Goal: Information Seeking & Learning: Get advice/opinions

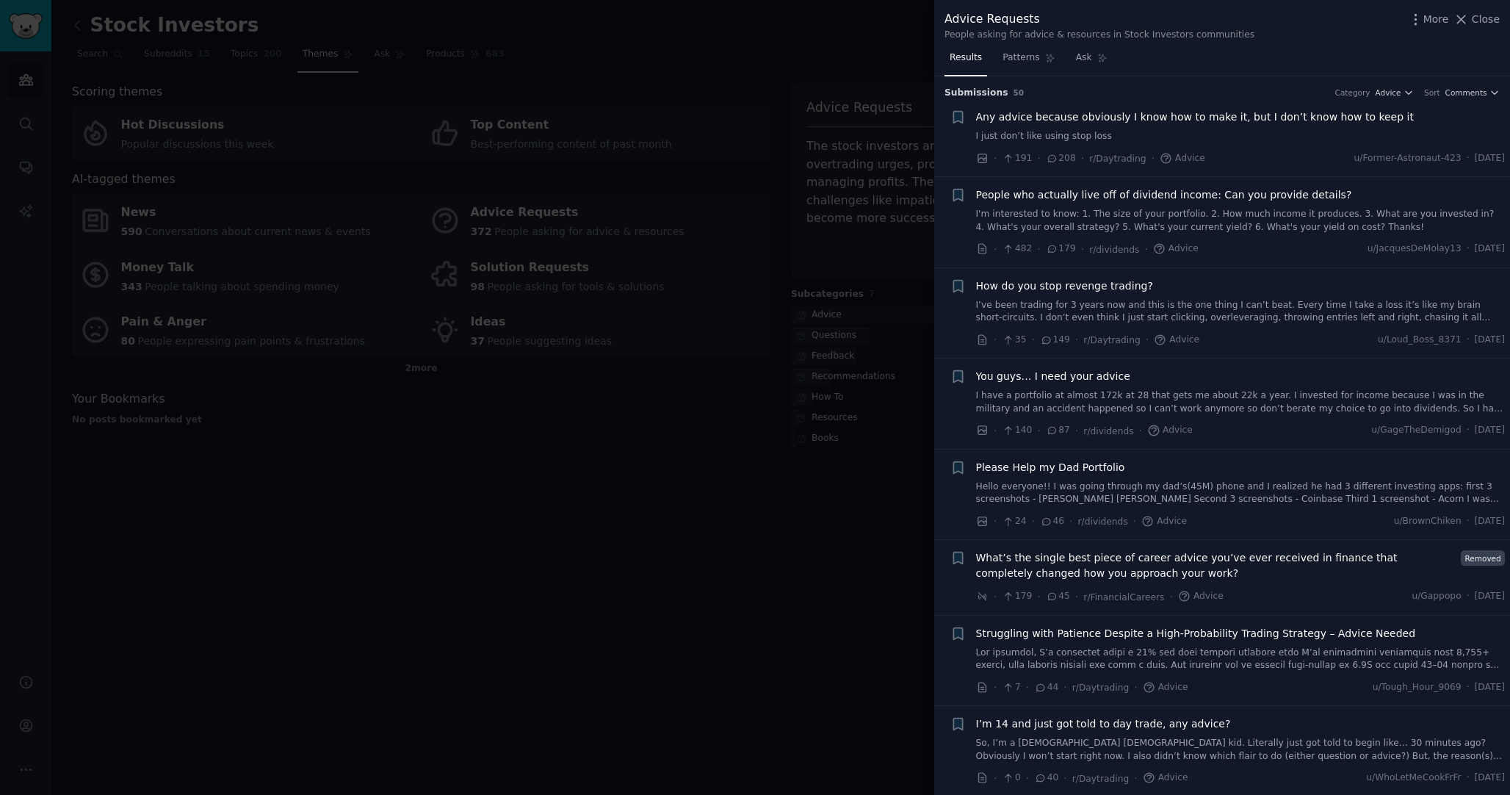
click at [1141, 126] on div "Any advice because obviously I know how to make it, but I don’t know how to kee…" at bounding box center [1240, 126] width 529 height 34
click at [1044, 122] on span "Any advice because obviously I know how to make it, but I don’t know how to kee…" at bounding box center [1195, 116] width 438 height 15
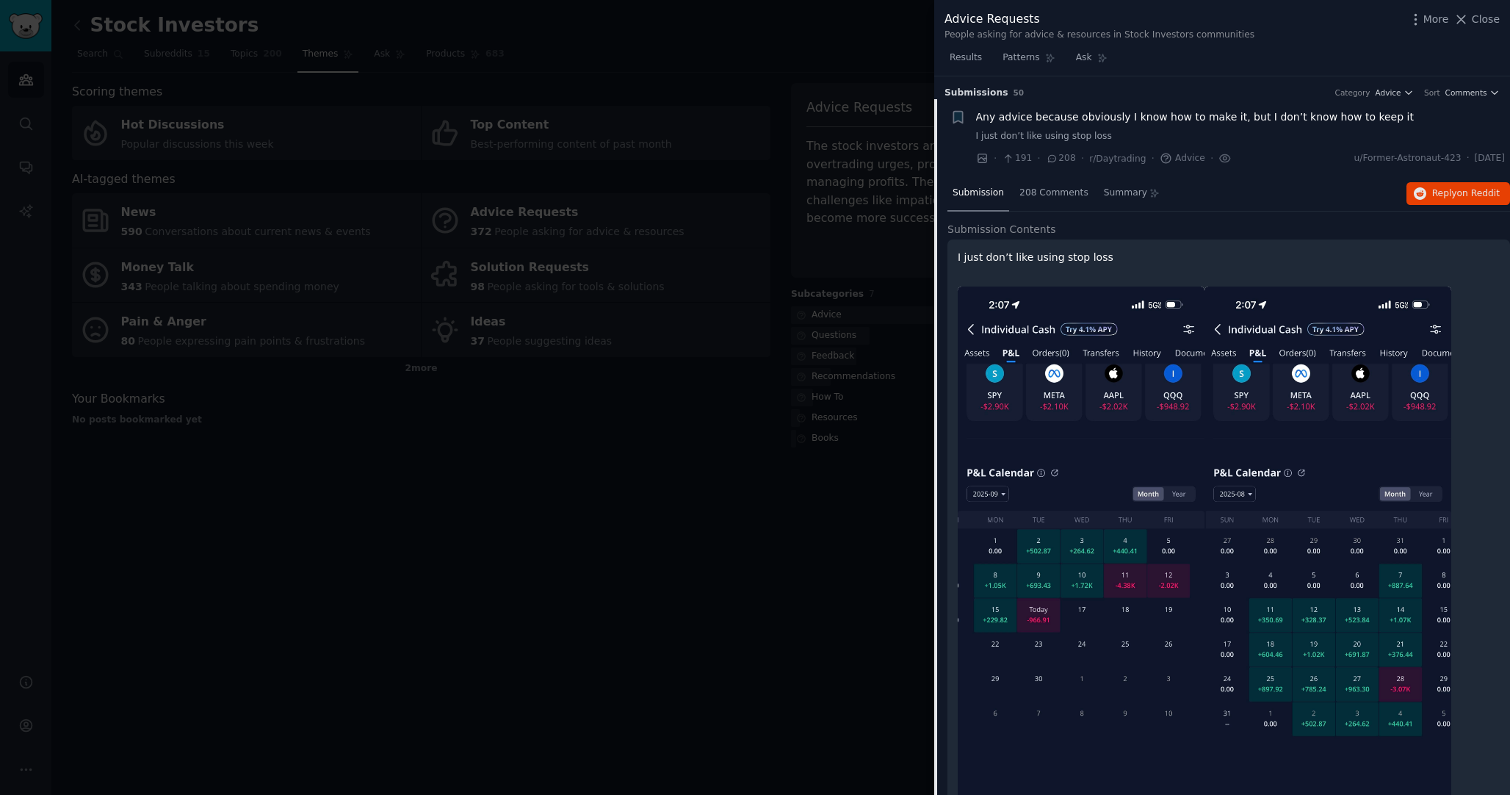
click at [1055, 260] on p "I just don’t like using stop loss" at bounding box center [1229, 257] width 542 height 15
click at [1110, 120] on span "Any advice because obviously I know how to make it, but I don’t know how to kee…" at bounding box center [1195, 116] width 438 height 15
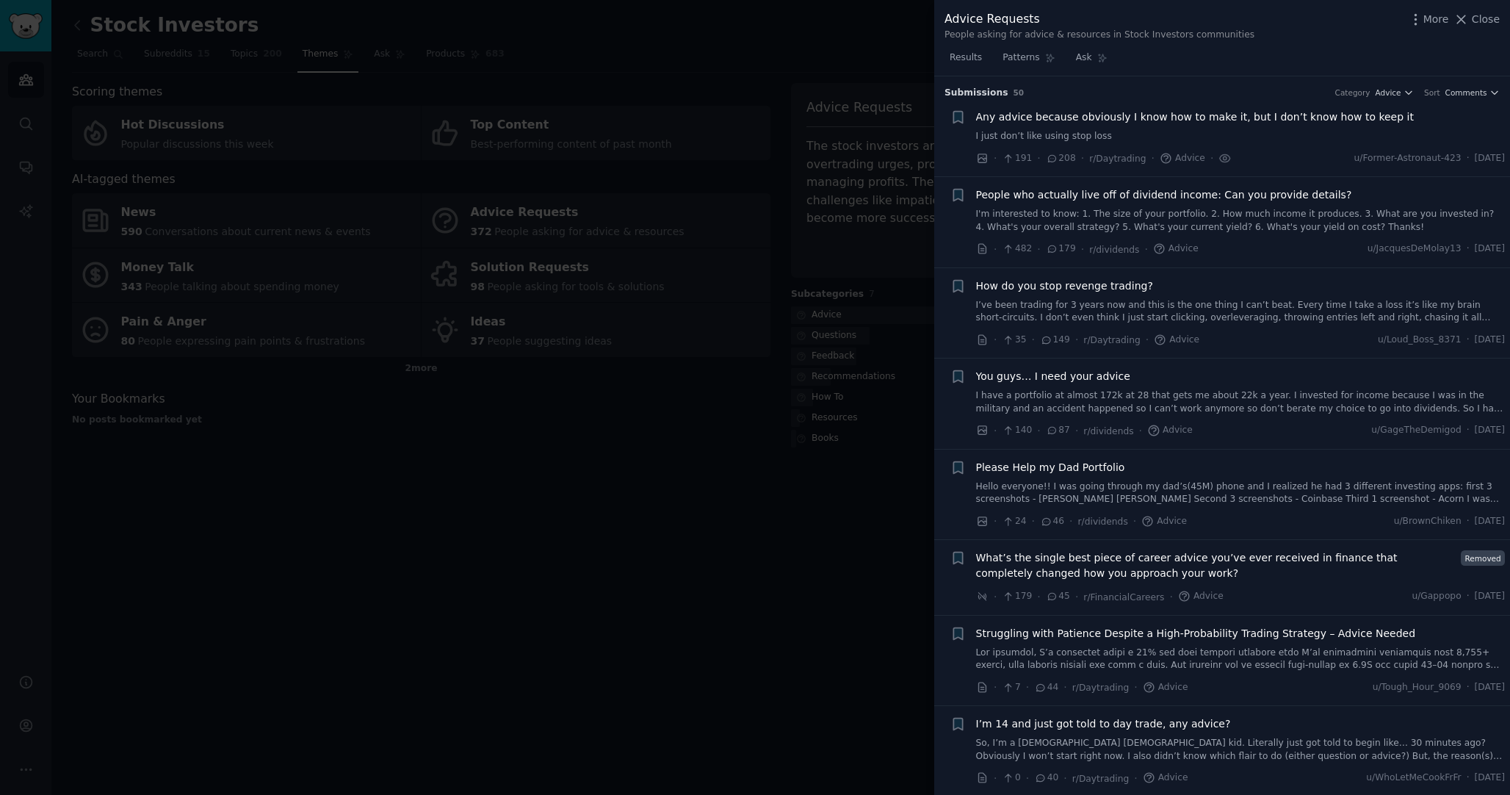
scroll to position [23, 0]
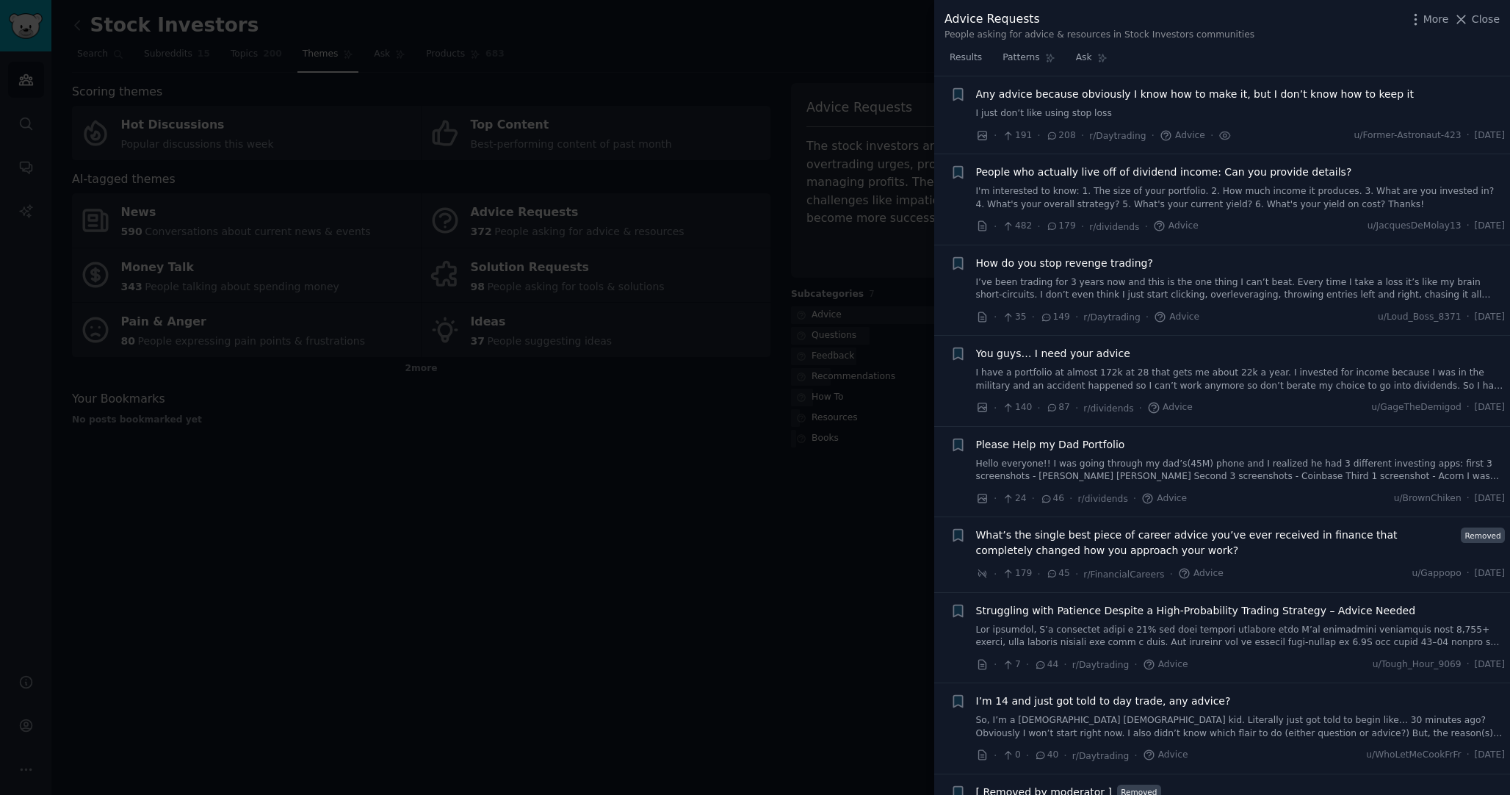
click at [1099, 102] on div "Any advice because obviously I know how to make it, but I don’t know how to kee…" at bounding box center [1240, 104] width 529 height 34
click at [1099, 95] on span "Any advice because obviously I know how to make it, but I don’t know how to kee…" at bounding box center [1195, 94] width 438 height 15
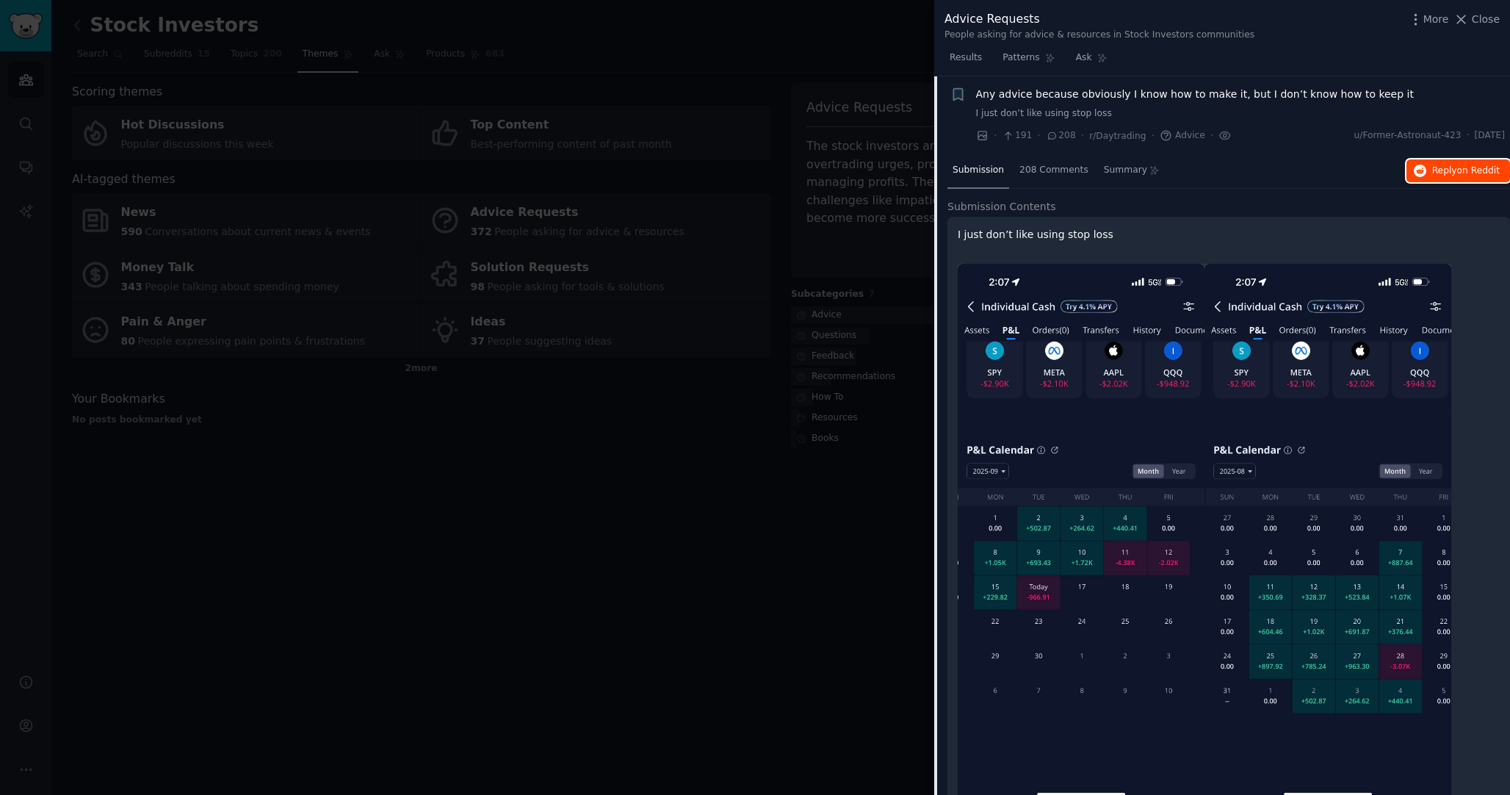
click at [1439, 177] on button "Reply on Reddit" at bounding box center [1458, 171] width 104 height 24
click at [1052, 95] on span "Any advice because obviously I know how to make it, but I don’t know how to kee…" at bounding box center [1195, 94] width 438 height 15
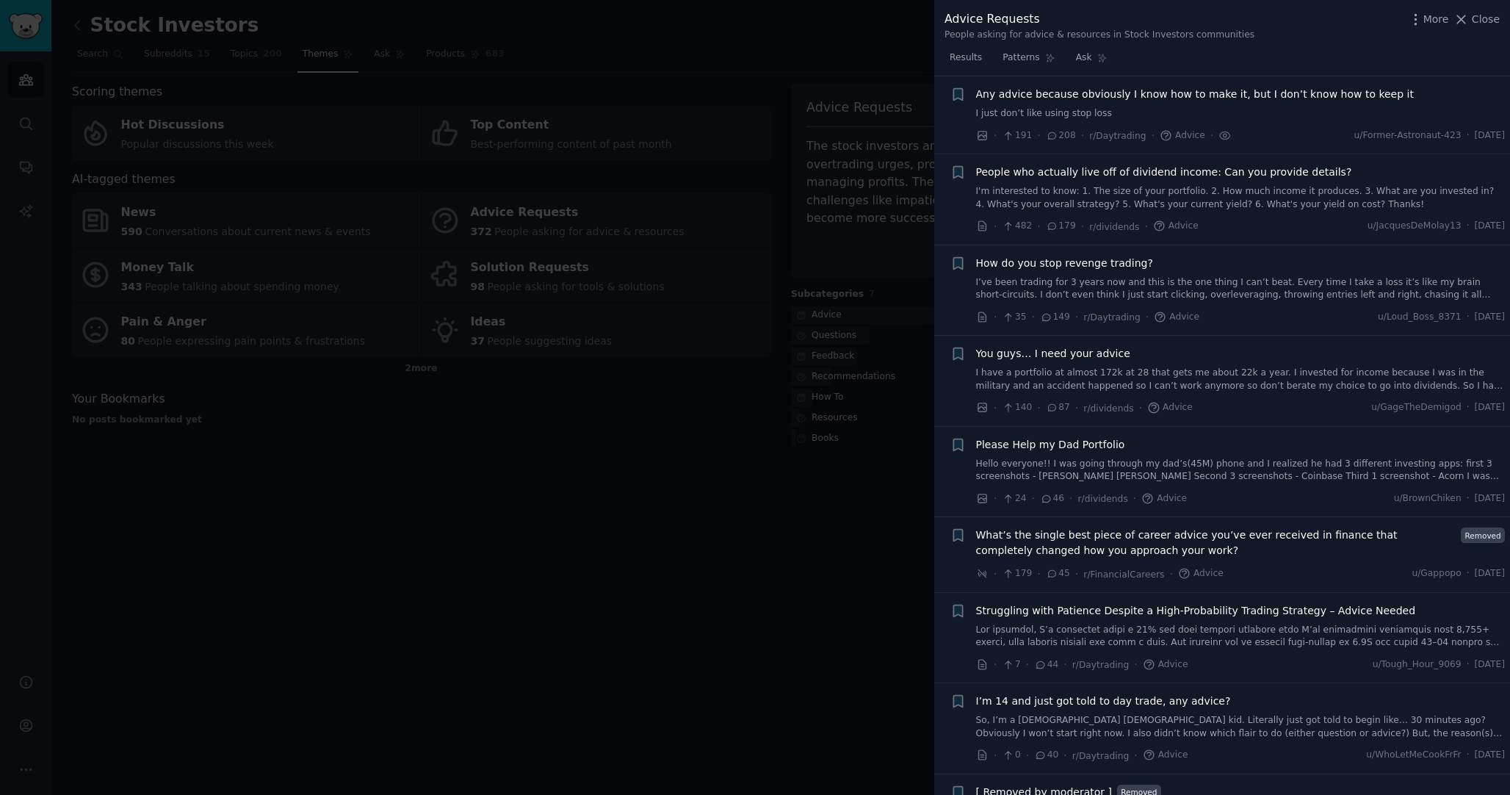
click at [1196, 96] on span "Any advice because obviously I know how to make it, but I don’t know how to kee…" at bounding box center [1195, 94] width 438 height 15
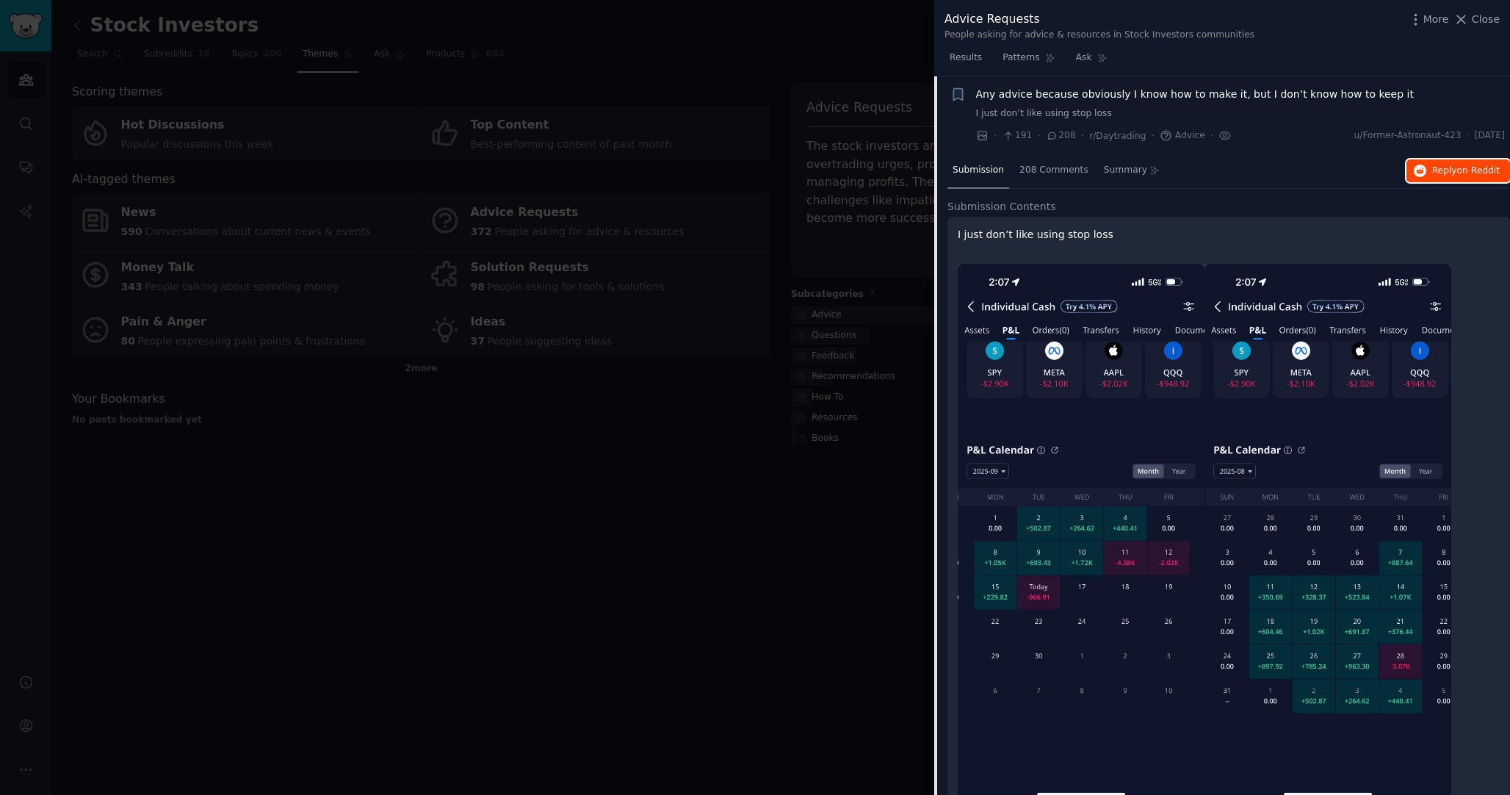
click at [1438, 168] on span "Reply on Reddit" at bounding box center [1466, 171] width 68 height 13
click at [1167, 95] on span "Any advice because obviously I know how to make it, but I don’t know how to kee…" at bounding box center [1195, 94] width 438 height 15
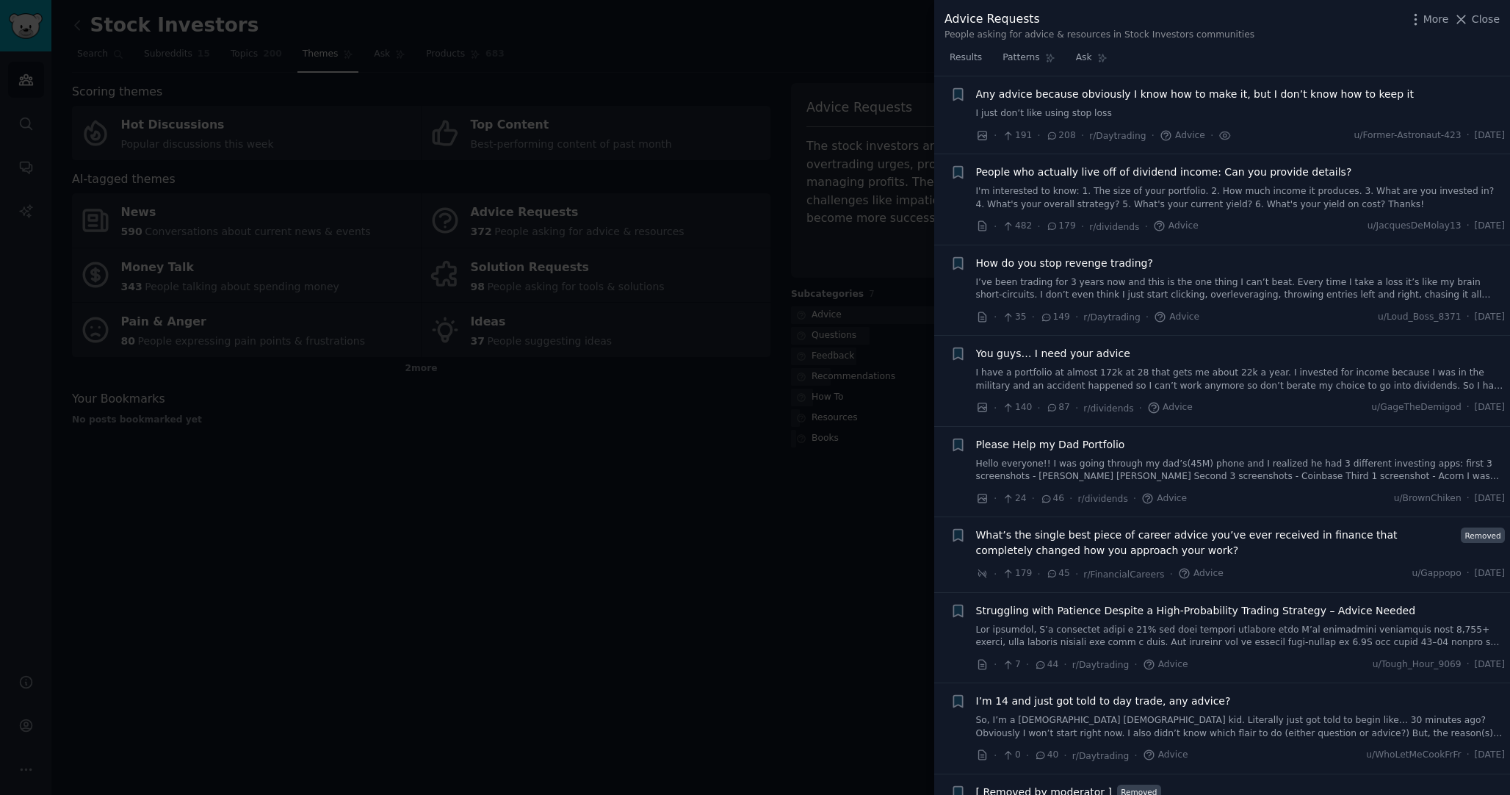
click at [1090, 175] on span "People who actually live off of dividend income: Can you provide details?" at bounding box center [1164, 172] width 376 height 15
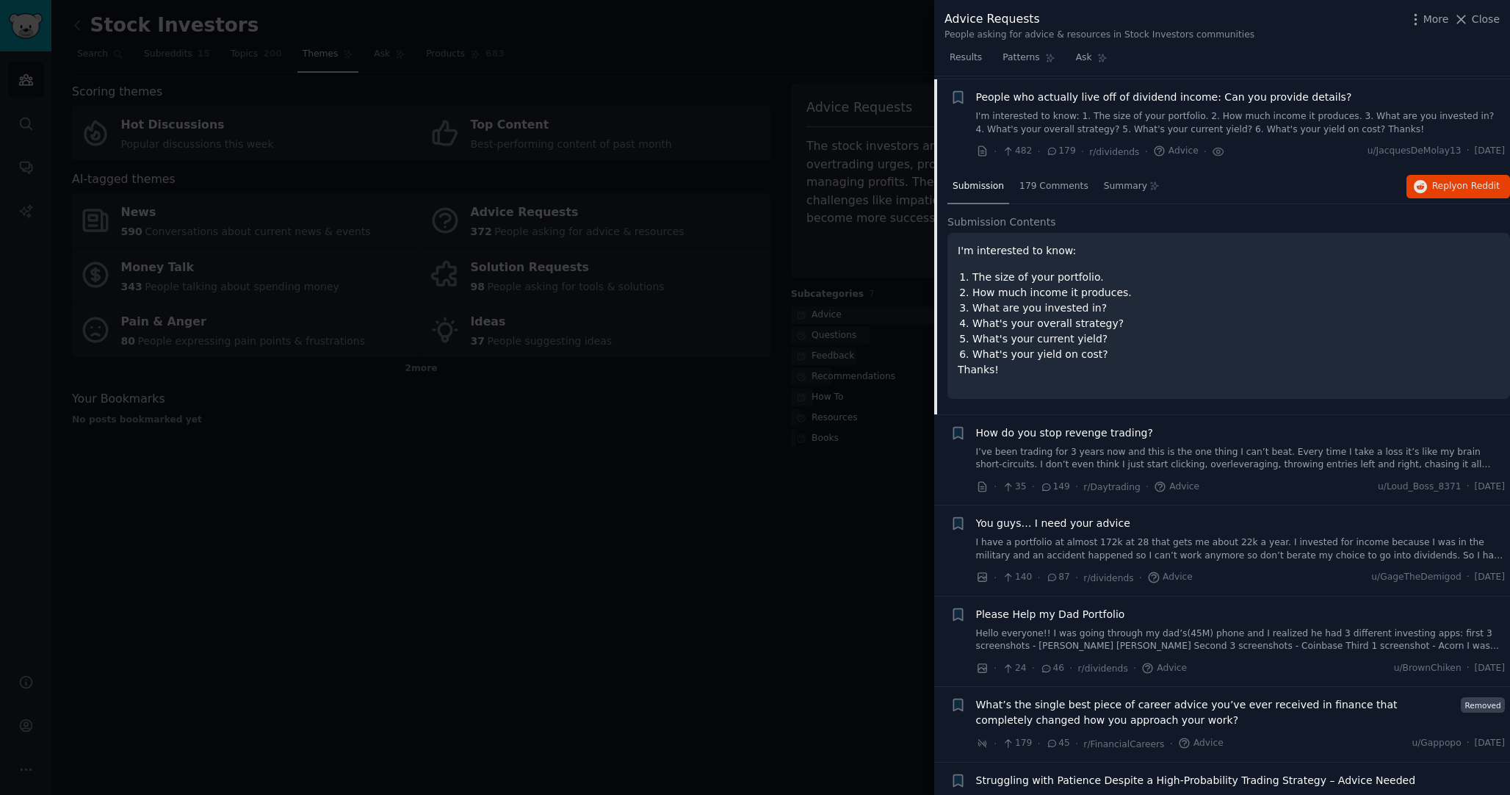
scroll to position [101, 0]
click at [1042, 183] on span "179 Comments" at bounding box center [1053, 183] width 69 height 13
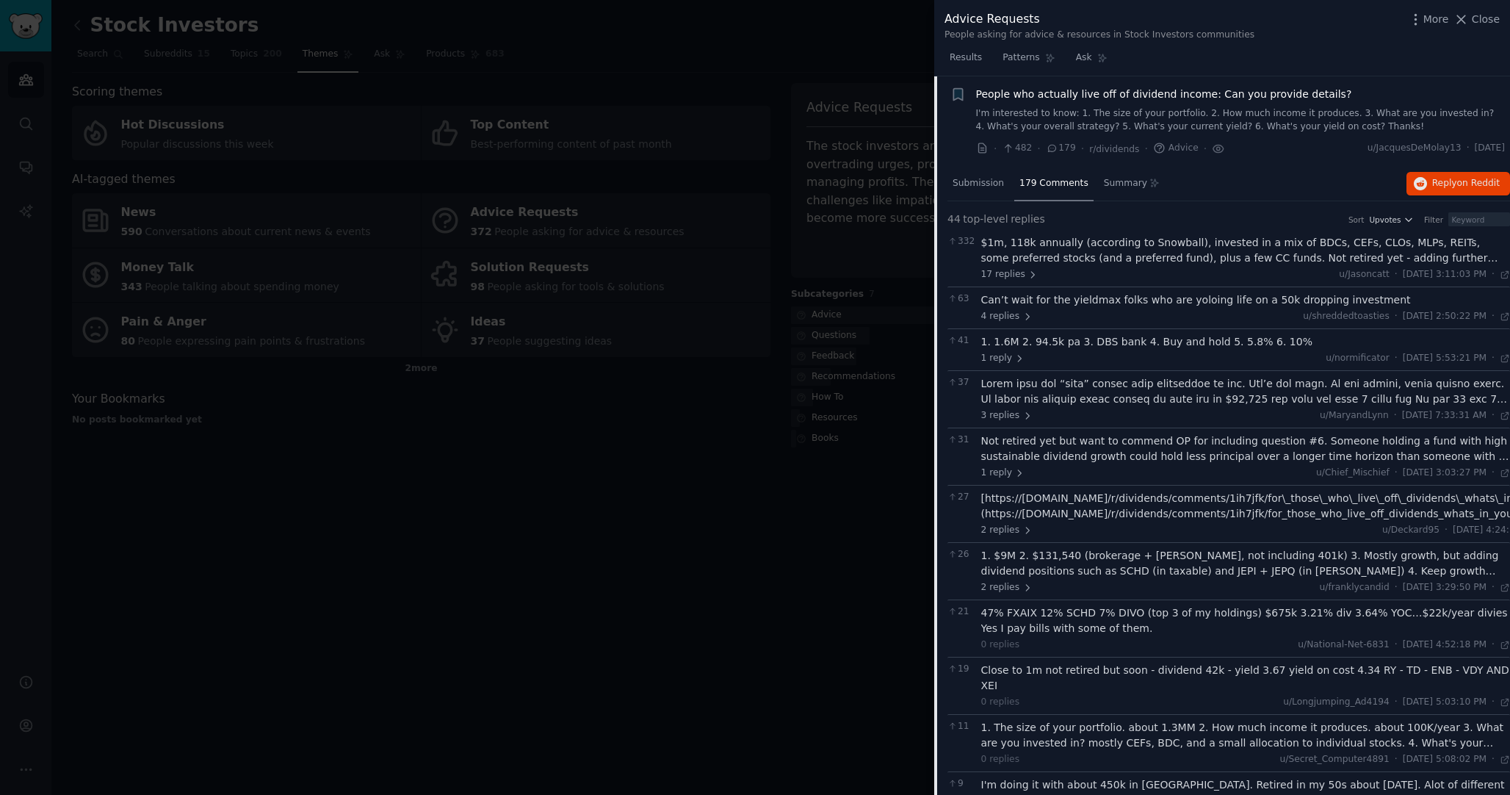
click at [1075, 249] on div "$1m, 118k annually (according to Snowball), invested in a mix of BDCs, CEFs, CL…" at bounding box center [1245, 250] width 529 height 31
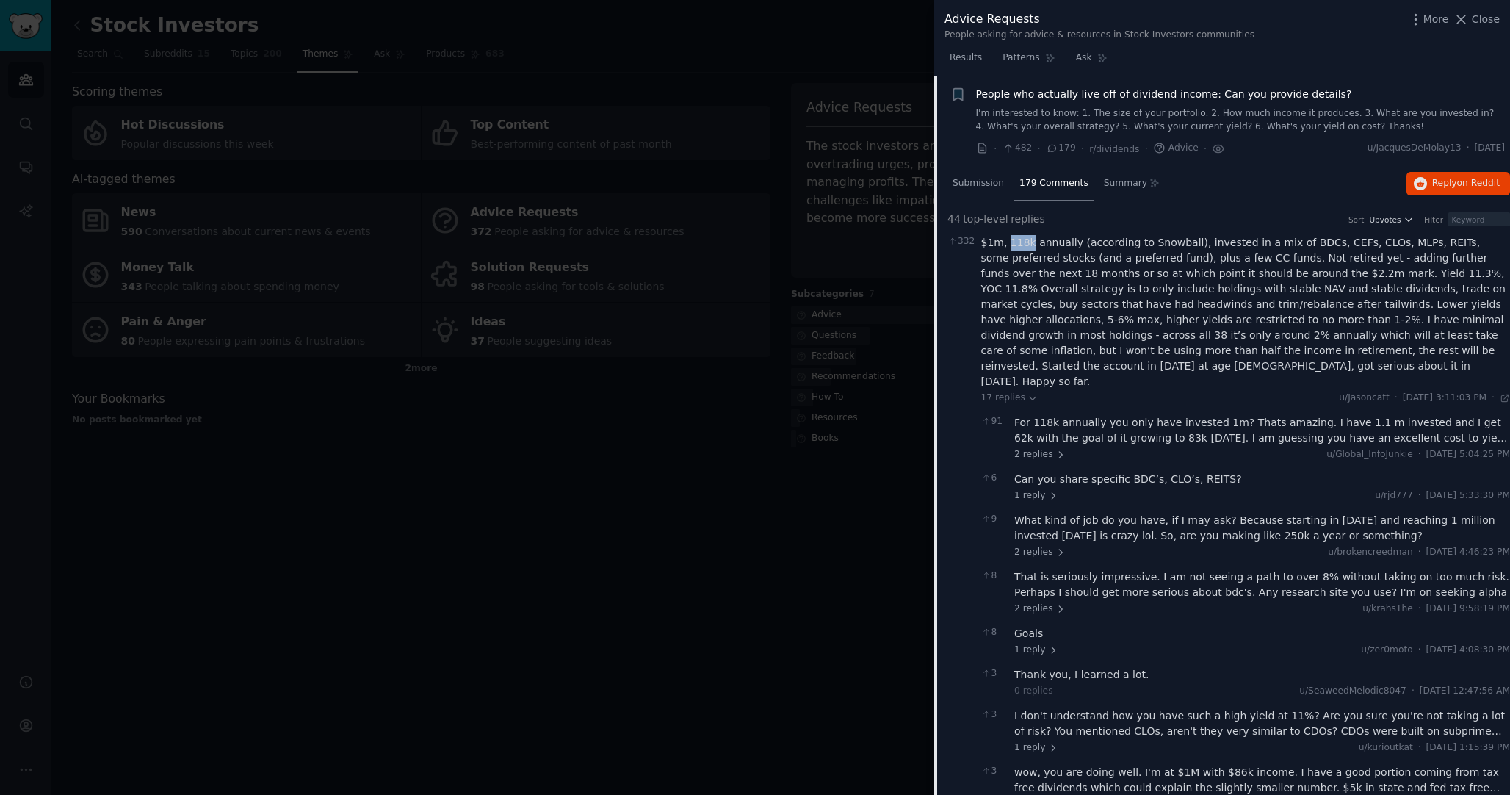
drag, startPoint x: 1007, startPoint y: 244, endPoint x: 1025, endPoint y: 245, distance: 18.4
click at [1025, 245] on div "$1m, 118k annually (according to Snowball), invested in a mix of BDCs, CEFs, CL…" at bounding box center [1245, 312] width 529 height 154
click at [1184, 252] on div "$1m, 118k annually (according to Snowball), invested in a mix of BDCs, CEFs, CL…" at bounding box center [1245, 312] width 529 height 154
click at [978, 182] on span "Submission" at bounding box center [978, 183] width 51 height 13
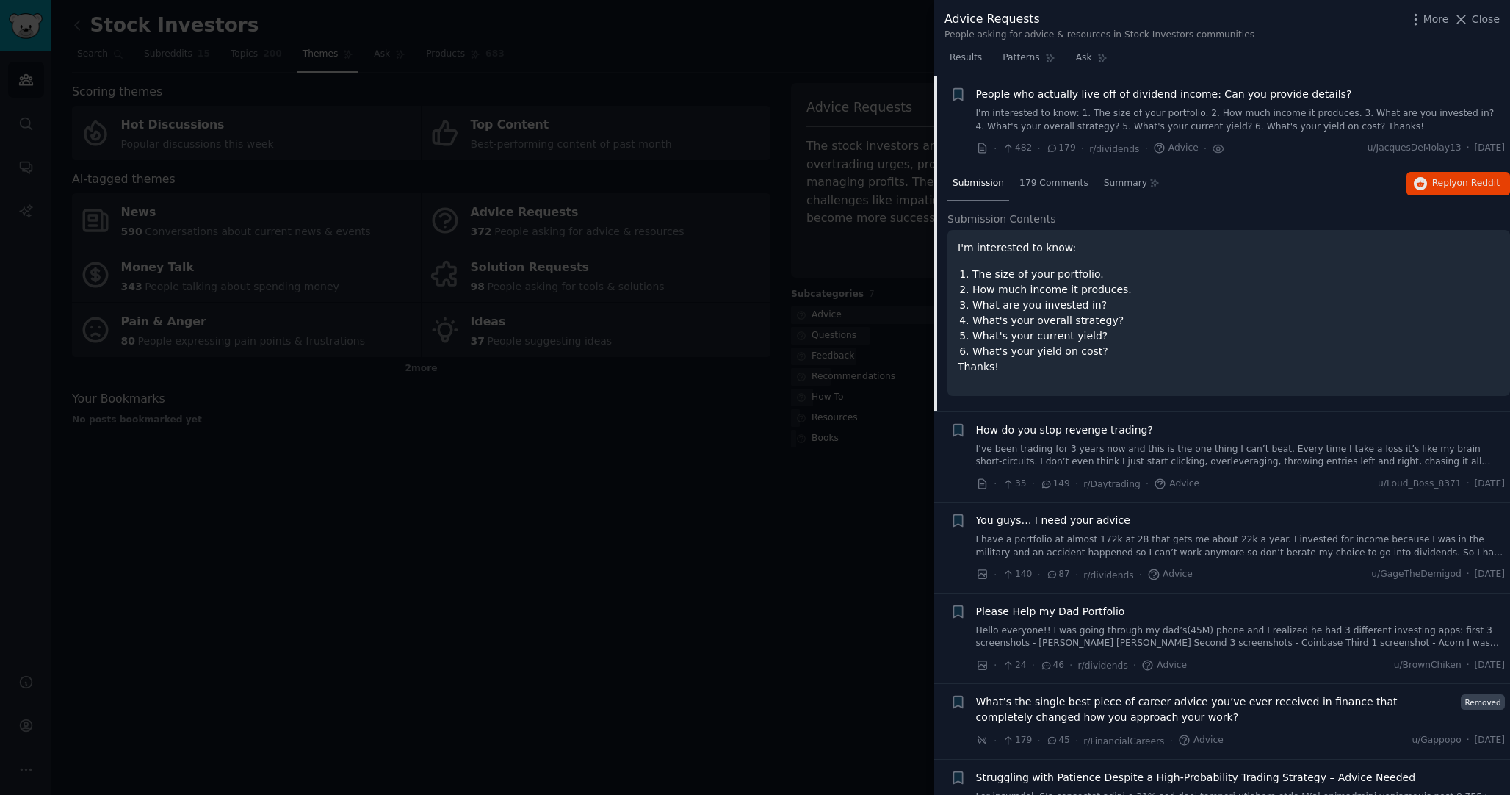
click at [1049, 119] on link "I'm interested to know: 1. The size of your portfolio. 2. How much income it pr…" at bounding box center [1240, 120] width 529 height 26
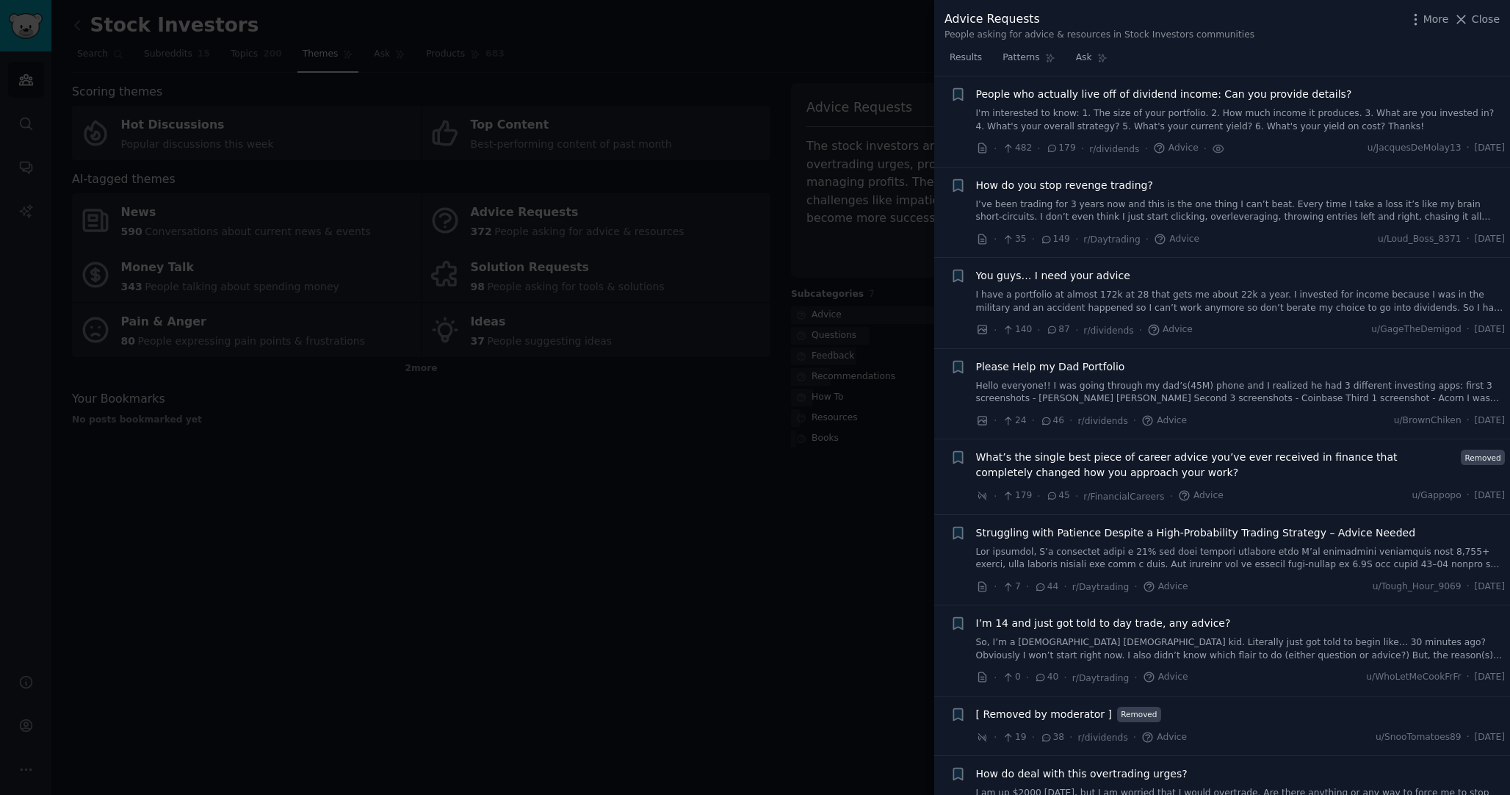
click at [1046, 212] on link "I’ve been trading for 3 years now and this is the one thing I can’t beat. Every…" at bounding box center [1240, 211] width 529 height 26
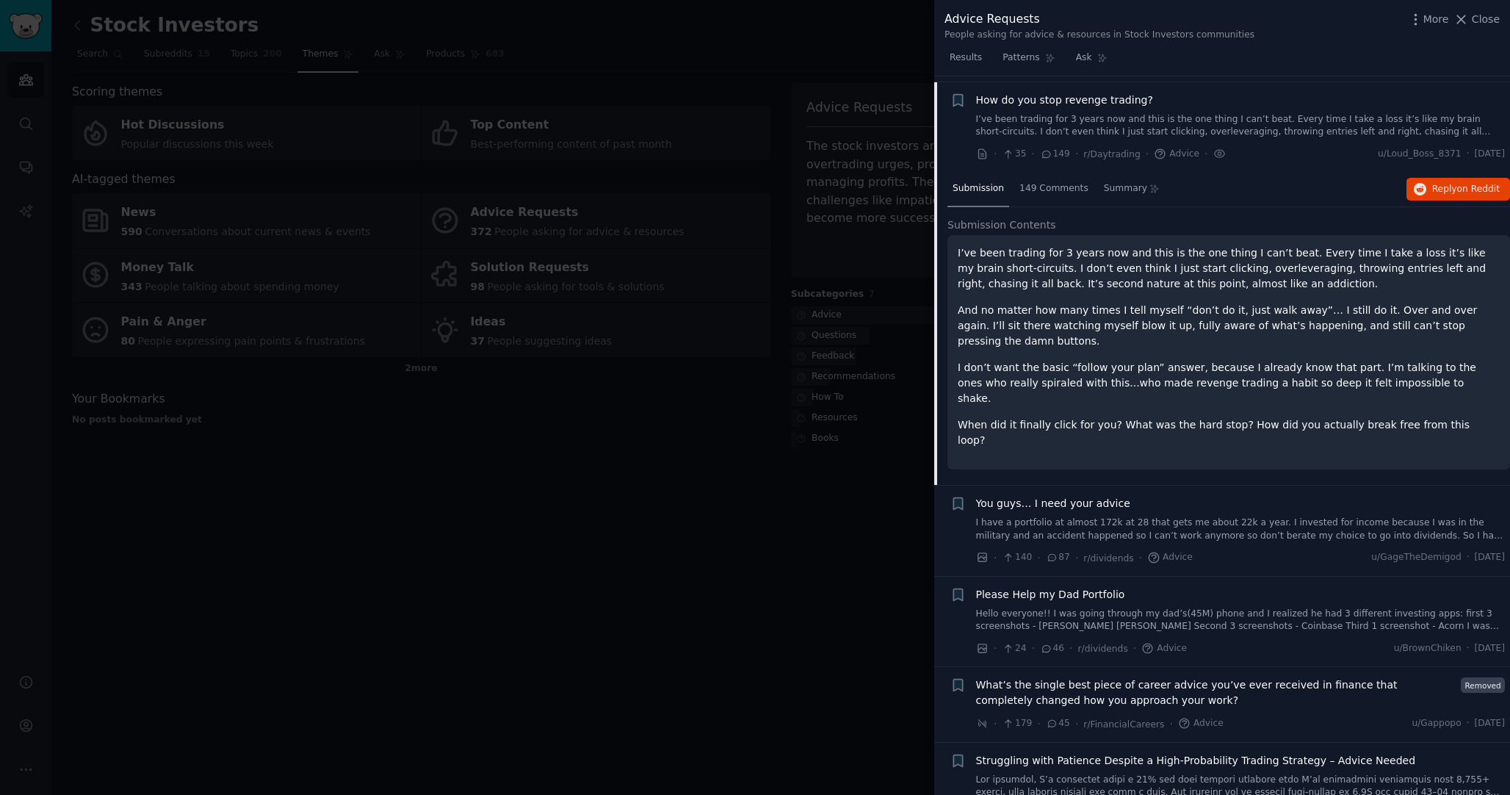
scroll to position [192, 0]
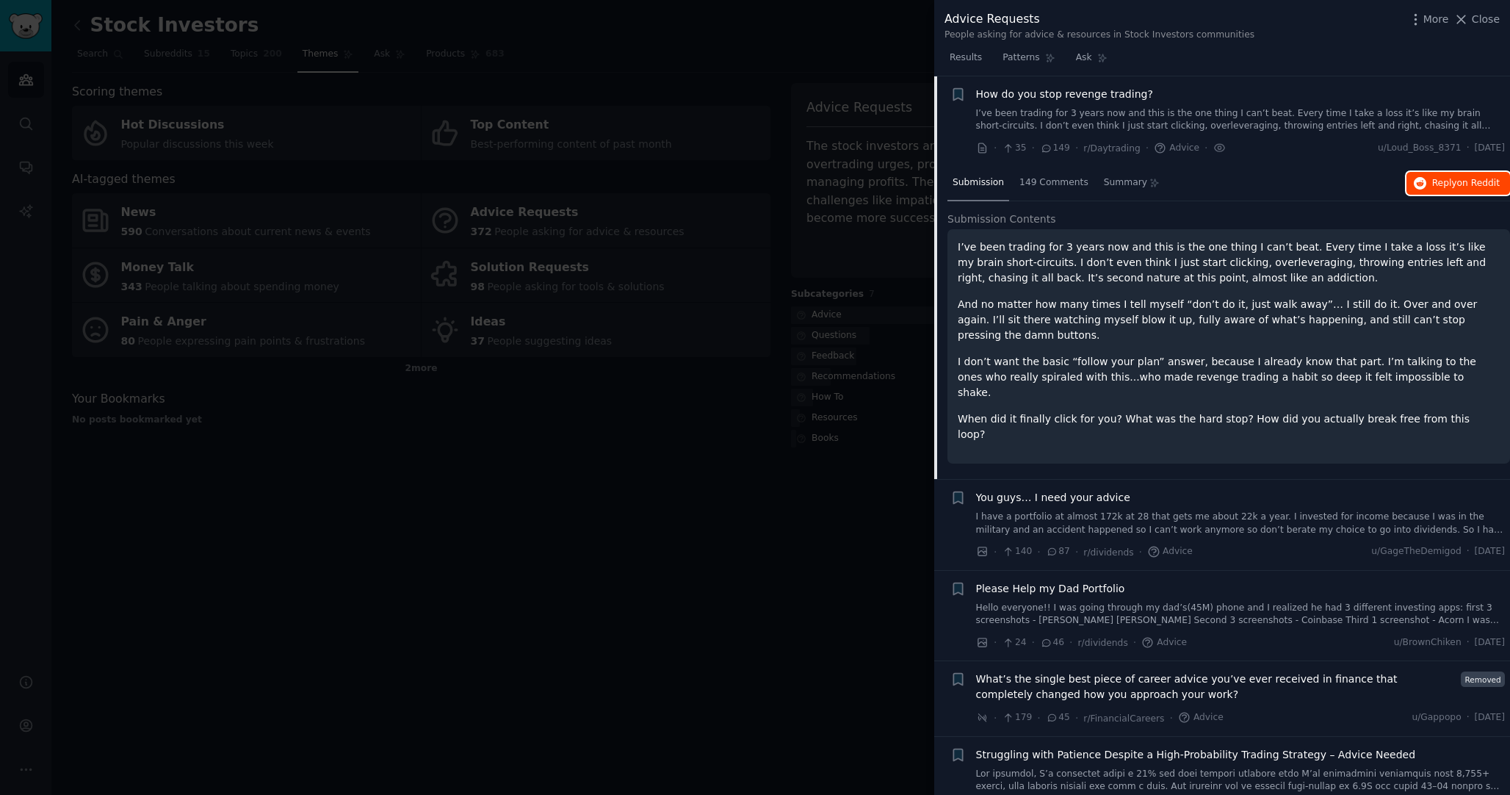
click at [1419, 175] on button "Reply on Reddit" at bounding box center [1458, 184] width 104 height 24
click at [1106, 510] on link "I have a portfolio at almost 172k at 28 that gets me about 22k a year. I invest…" at bounding box center [1240, 523] width 529 height 26
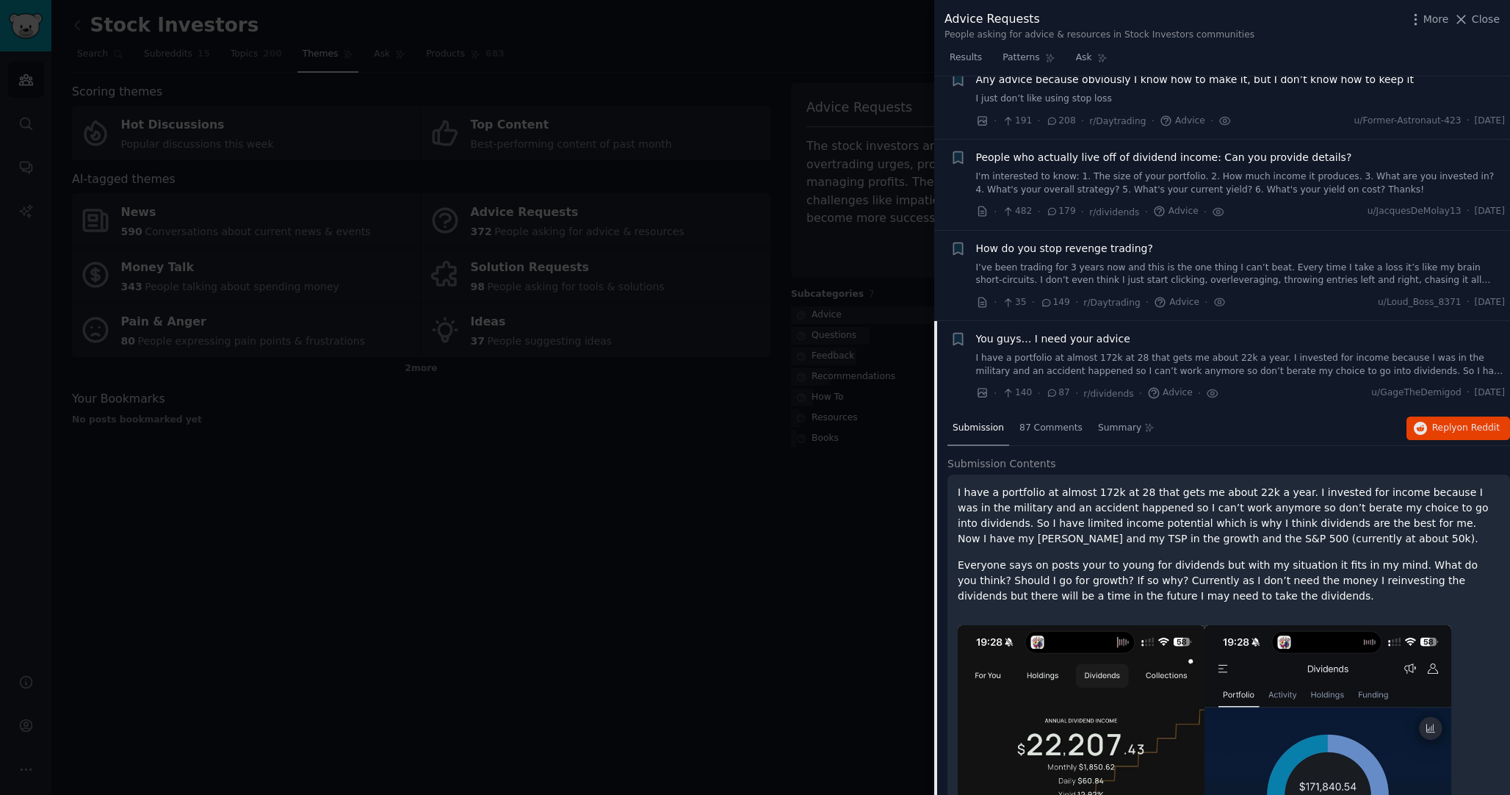
scroll to position [22, 0]
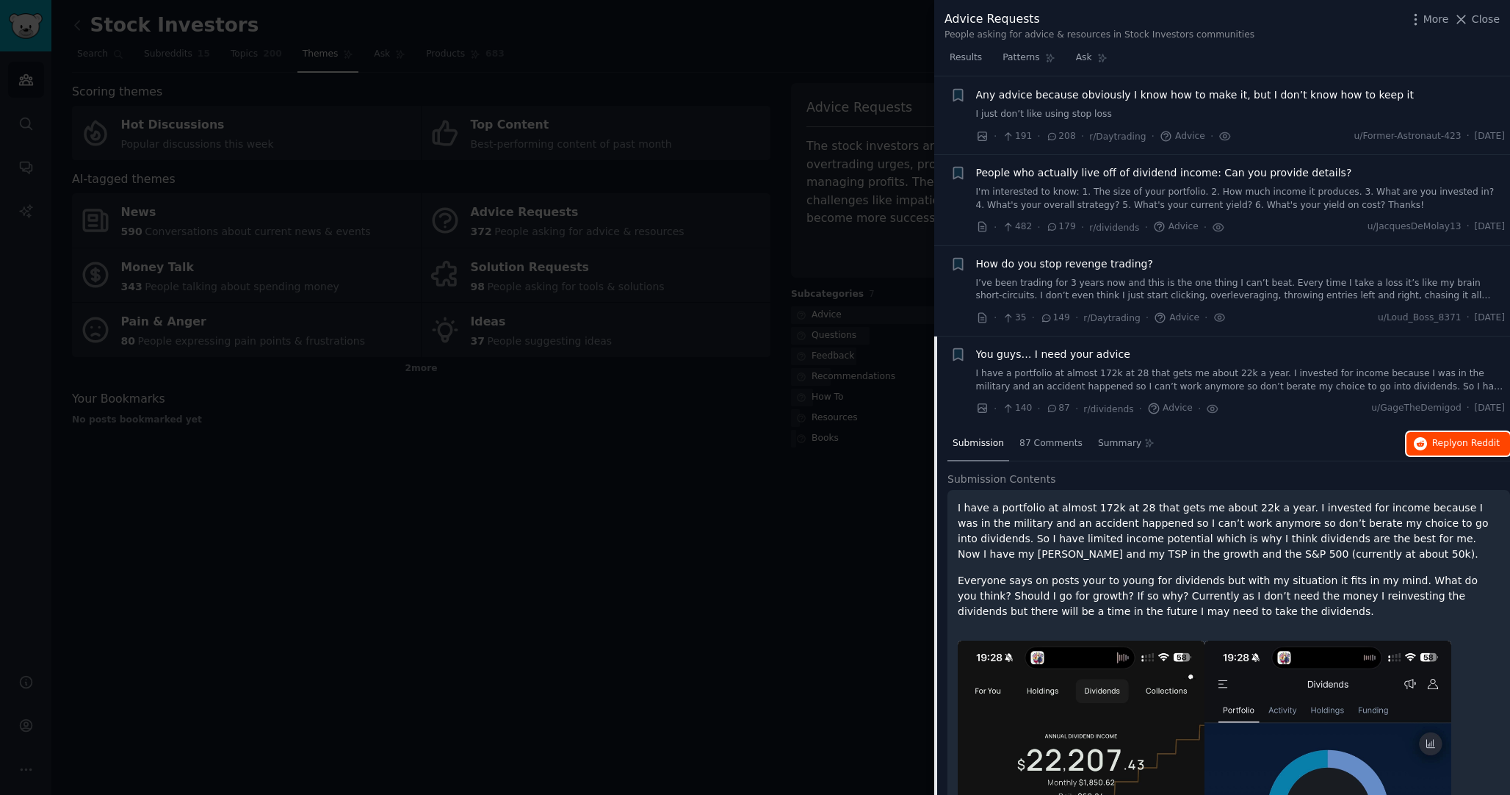
click at [1432, 445] on span "Reply on Reddit" at bounding box center [1466, 443] width 68 height 13
click at [1128, 379] on link "I have a portfolio at almost 172k at 28 that gets me about 22k a year. I invest…" at bounding box center [1240, 380] width 529 height 26
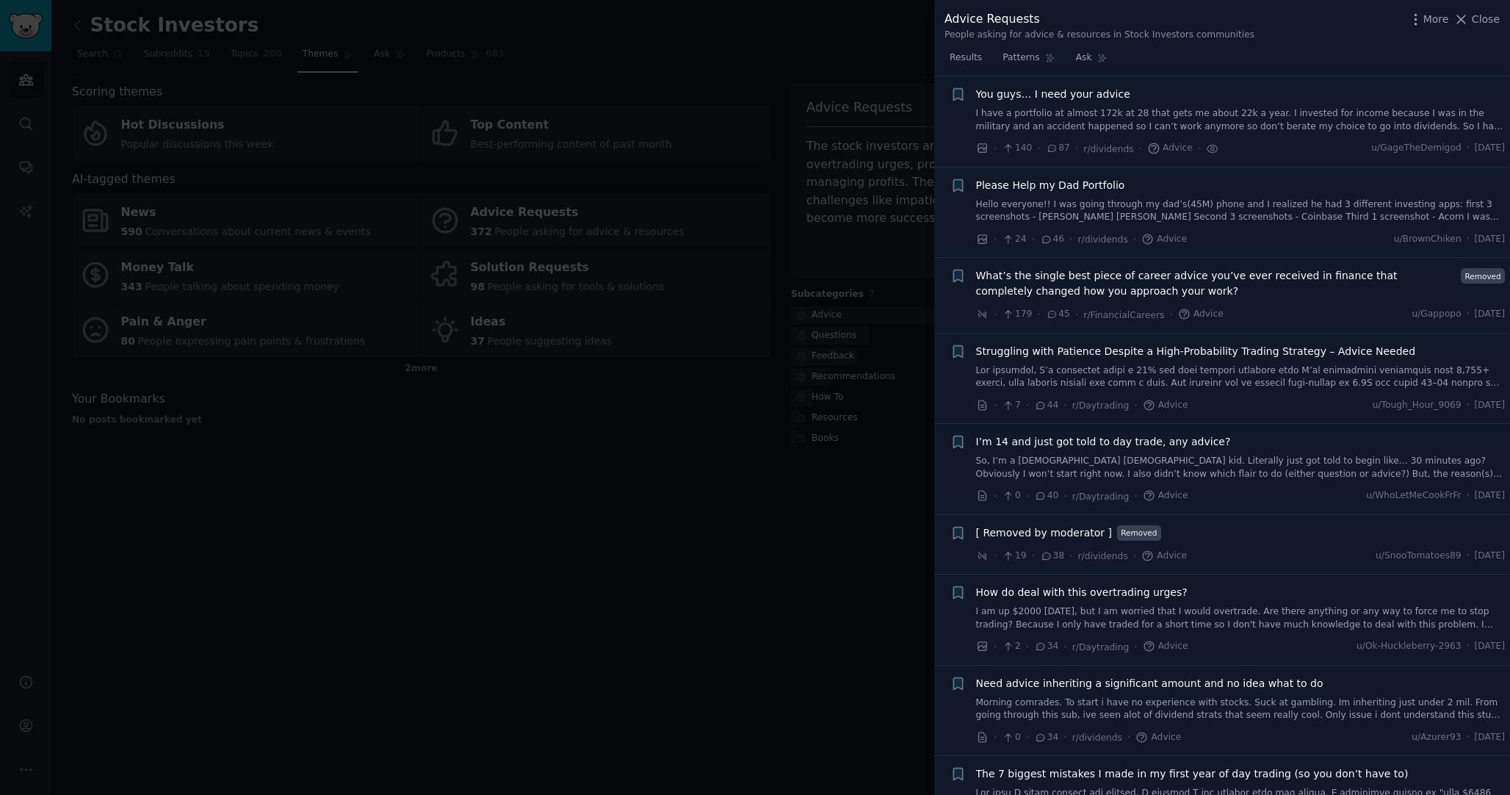
scroll to position [282, 0]
click at [1171, 279] on span "What’s the single best piece of career advice you’ve ever received in finance t…" at bounding box center [1216, 283] width 480 height 31
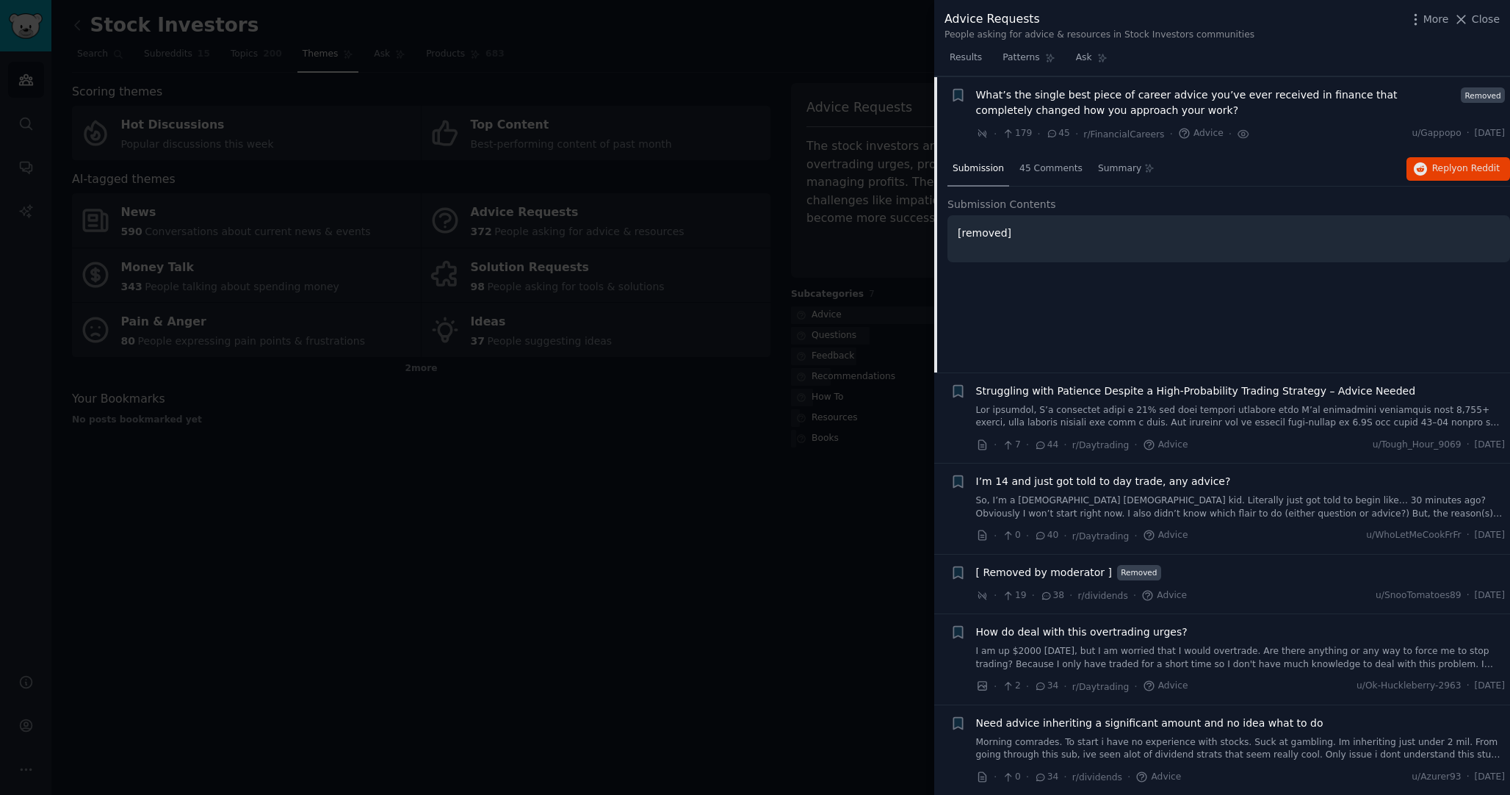
scroll to position [463, 0]
click at [1409, 164] on button "Reply on Reddit" at bounding box center [1458, 168] width 104 height 24
click at [1188, 412] on link at bounding box center [1240, 416] width 529 height 26
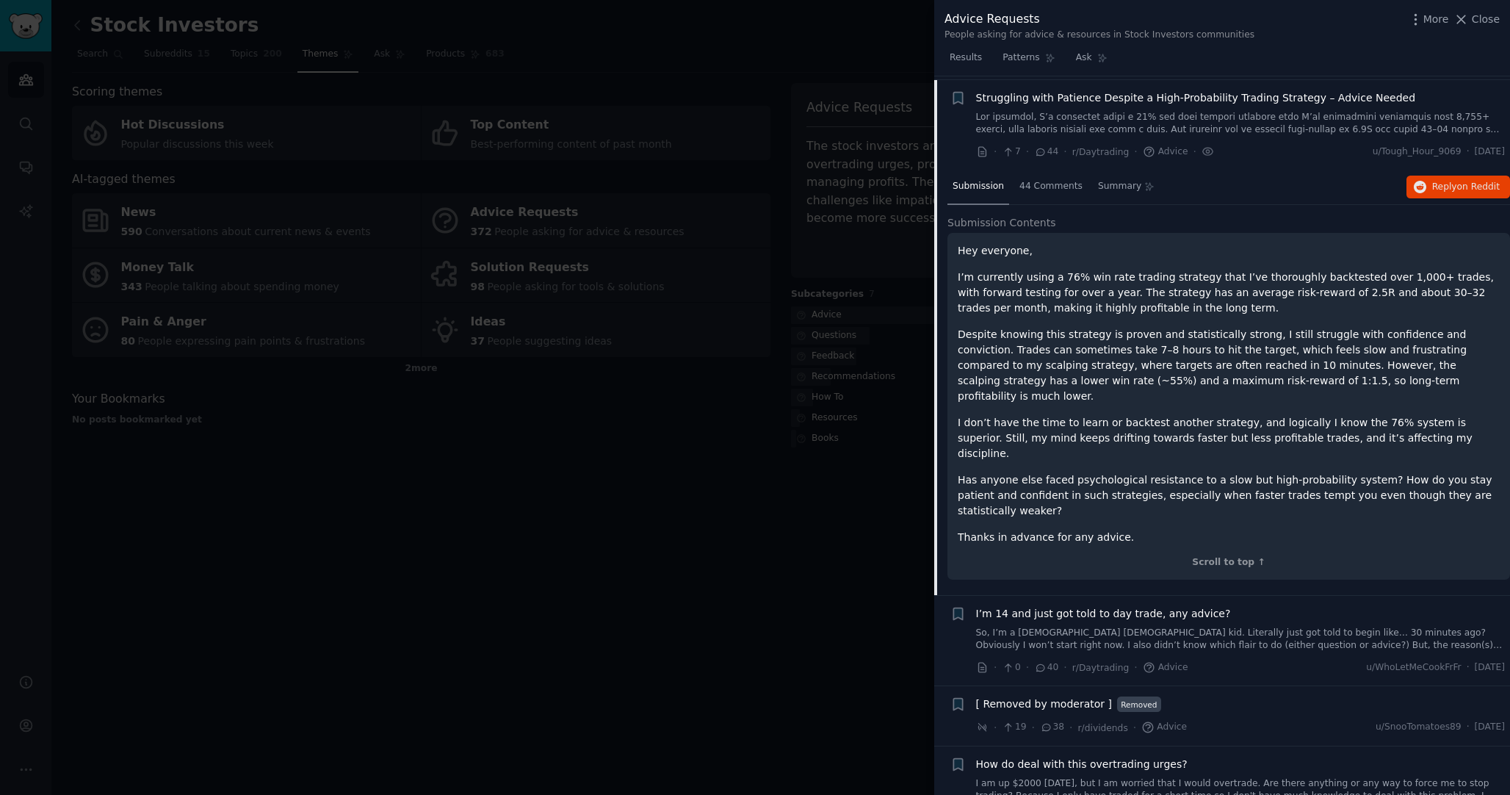
scroll to position [539, 0]
click at [1441, 186] on span "Reply on Reddit" at bounding box center [1466, 183] width 68 height 13
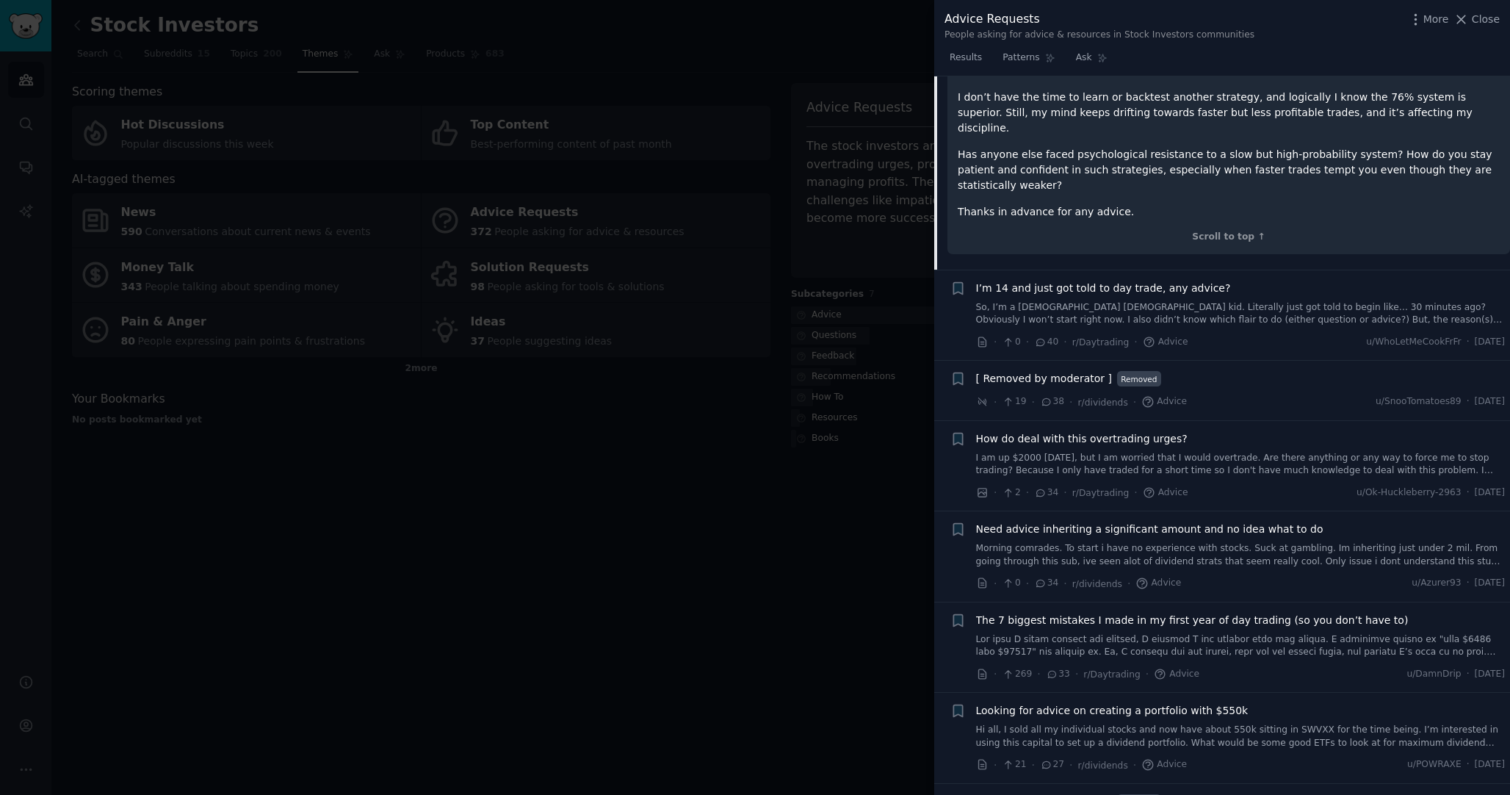
scroll to position [875, 0]
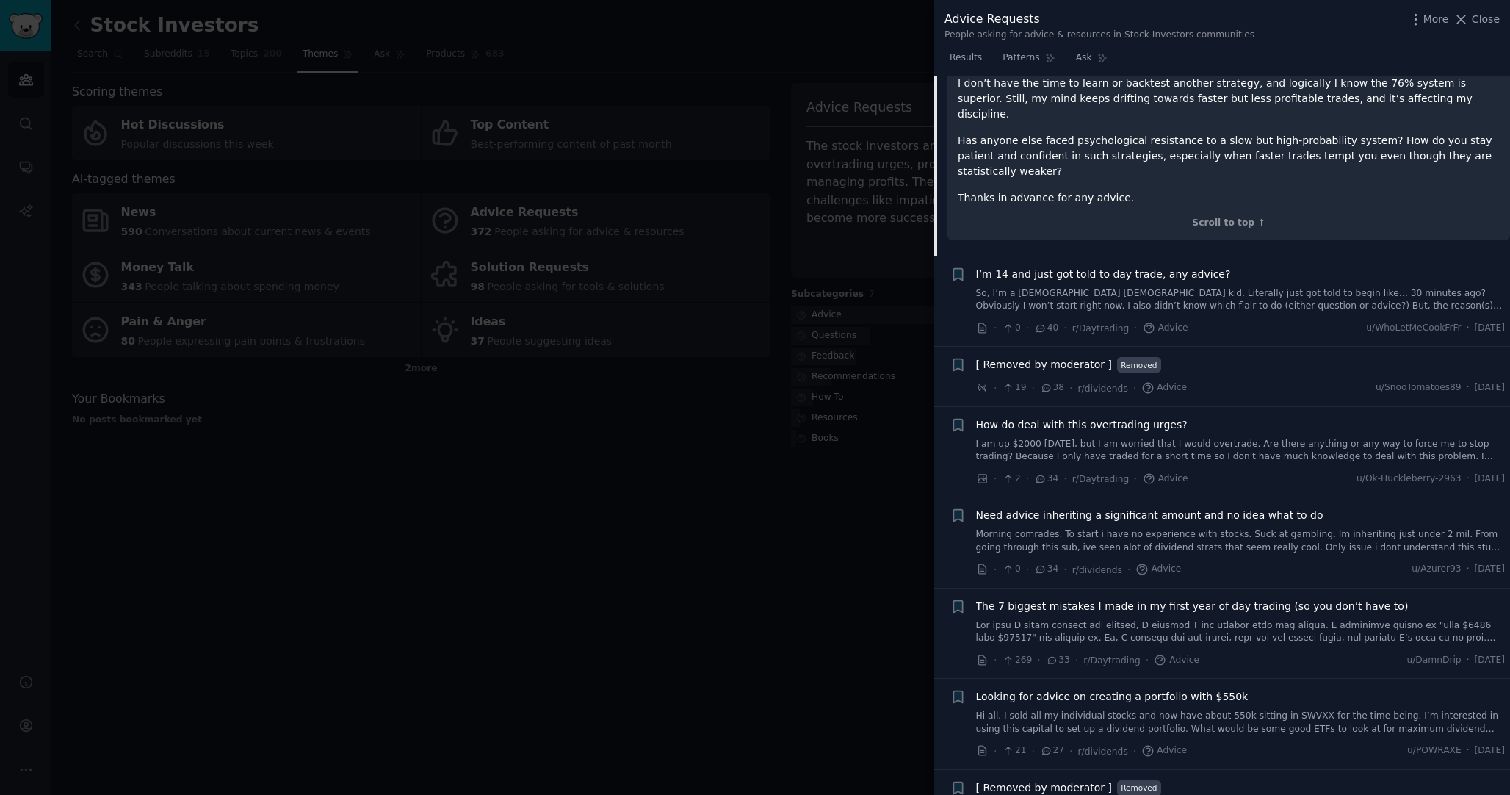
click at [836, 538] on div at bounding box center [755, 397] width 1510 height 795
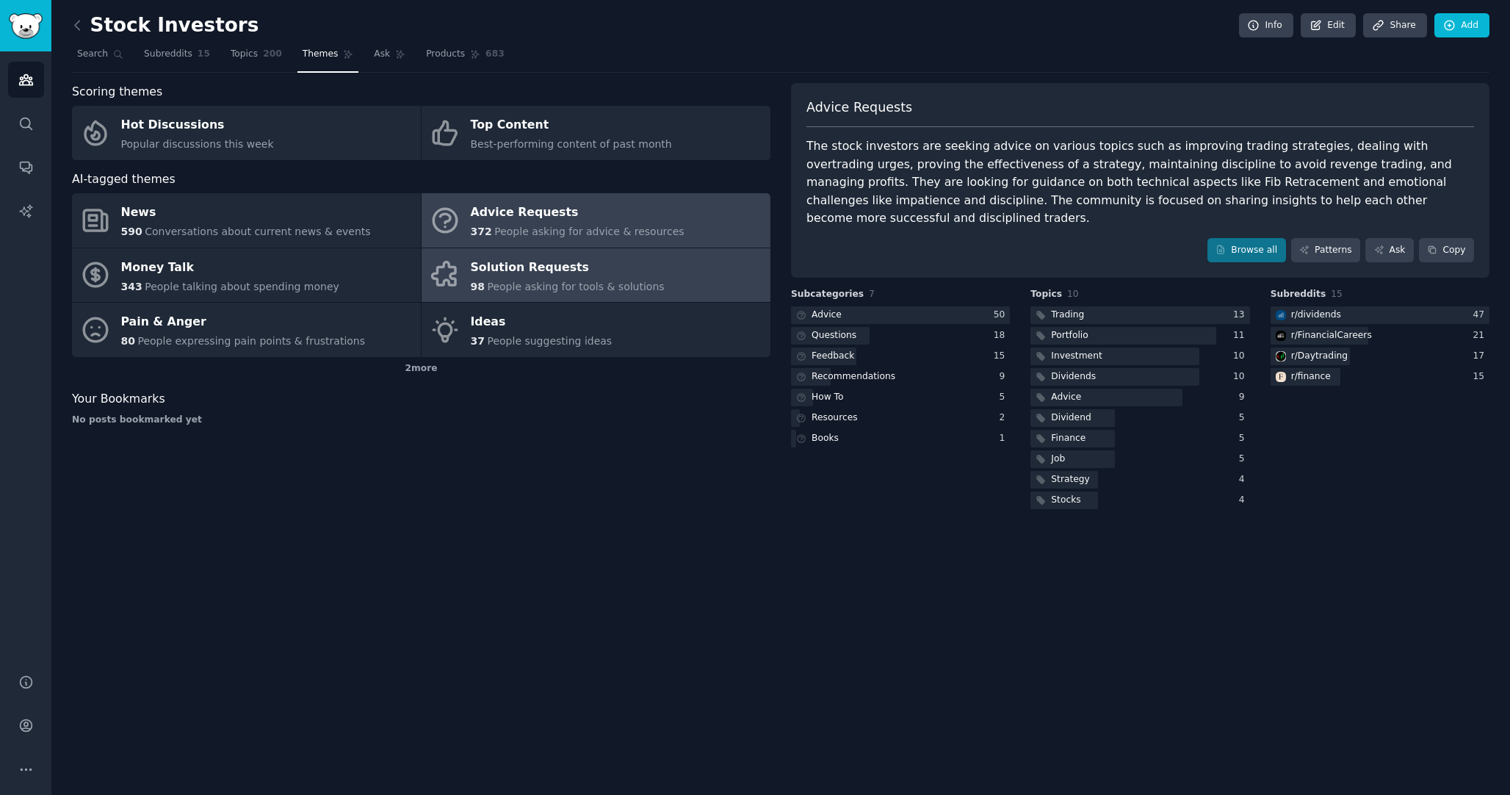
click at [491, 275] on div "Solution Requests" at bounding box center [568, 268] width 194 height 24
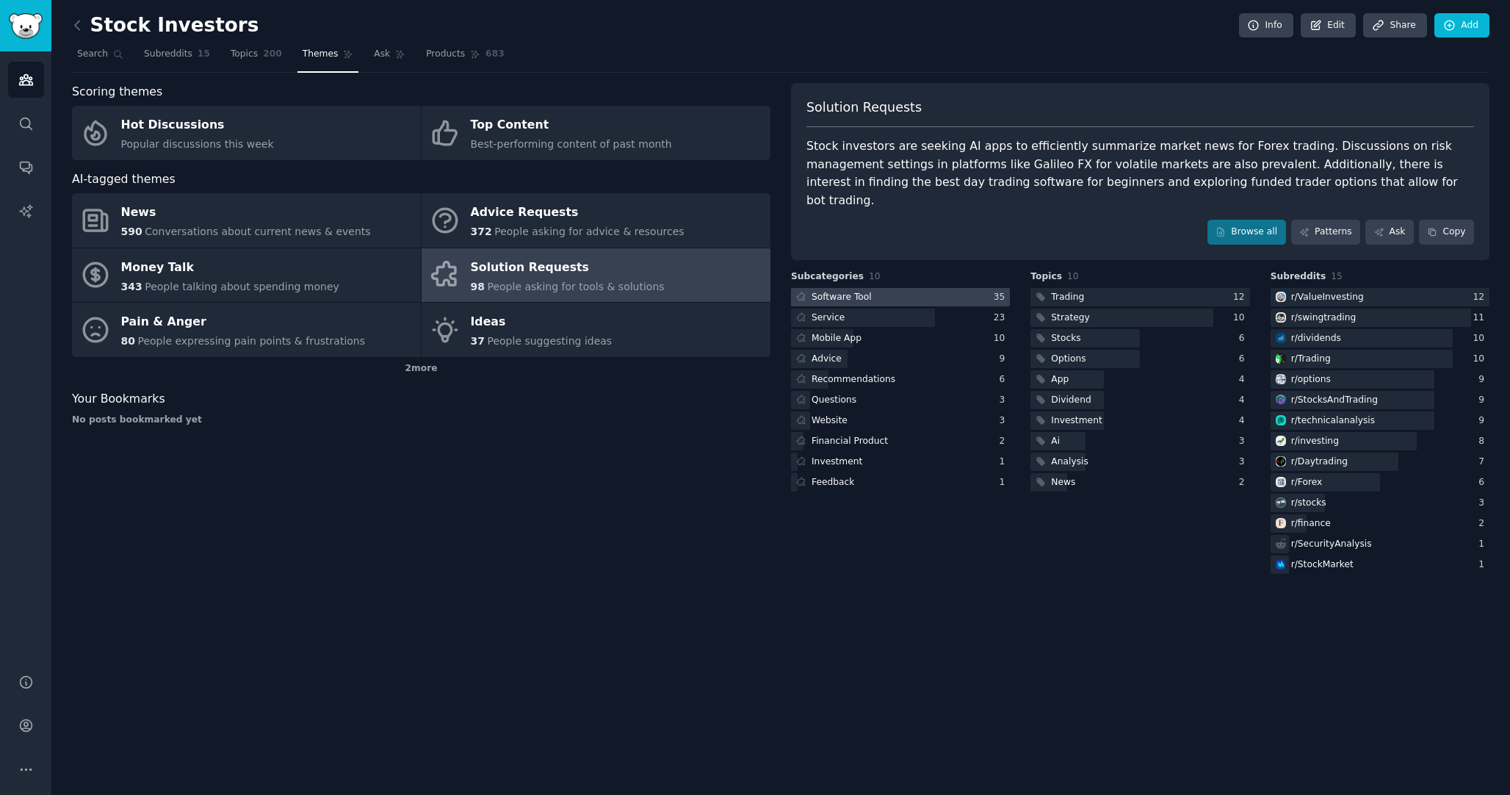
click at [941, 288] on div at bounding box center [900, 297] width 219 height 18
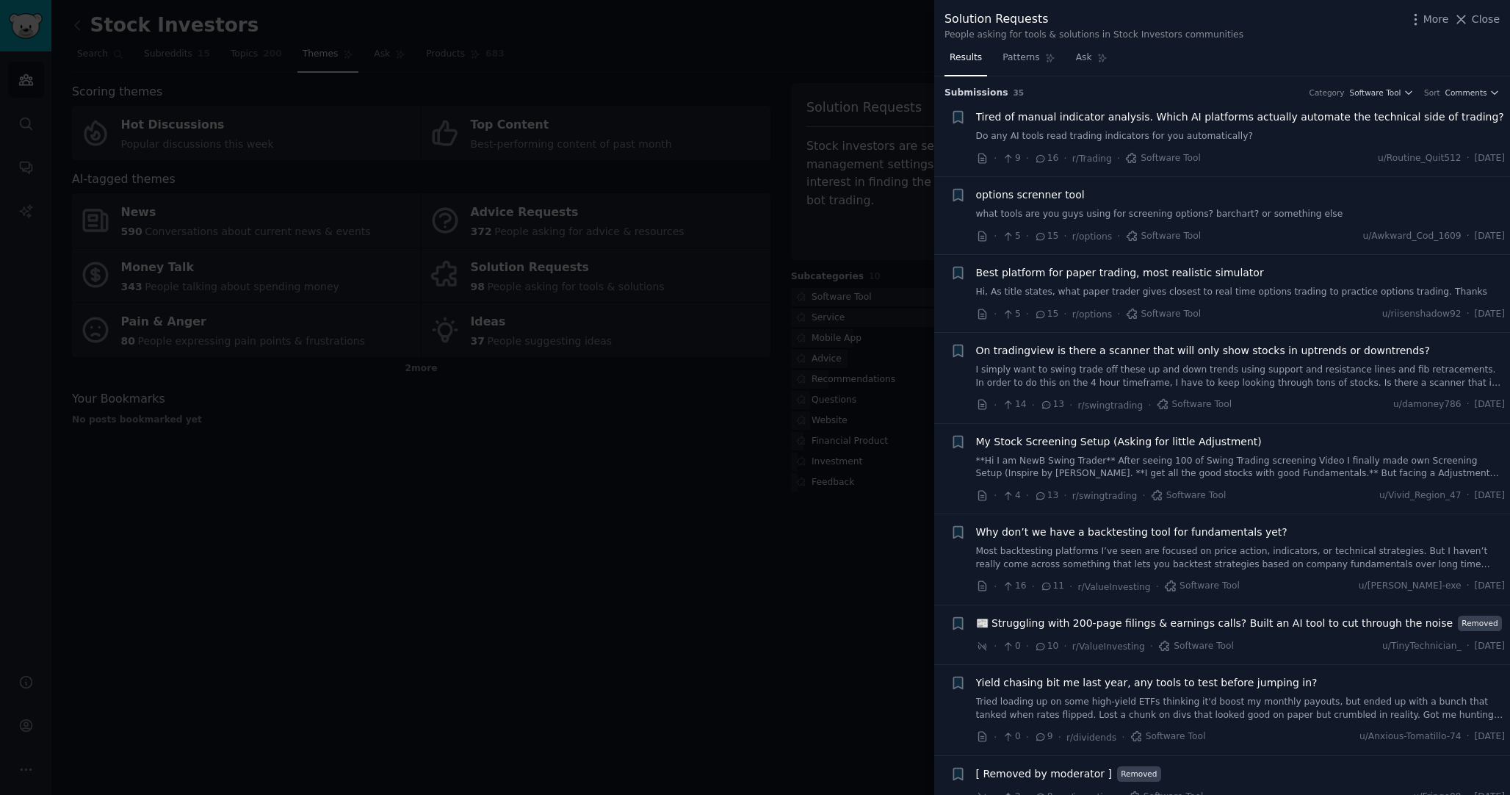
click at [1204, 126] on div "Tired of manual indicator analysis. Which AI platforms actually automate the te…" at bounding box center [1240, 126] width 529 height 34
click at [1130, 115] on span "Tired of manual indicator analysis. Which AI platforms actually automate the te…" at bounding box center [1240, 116] width 528 height 15
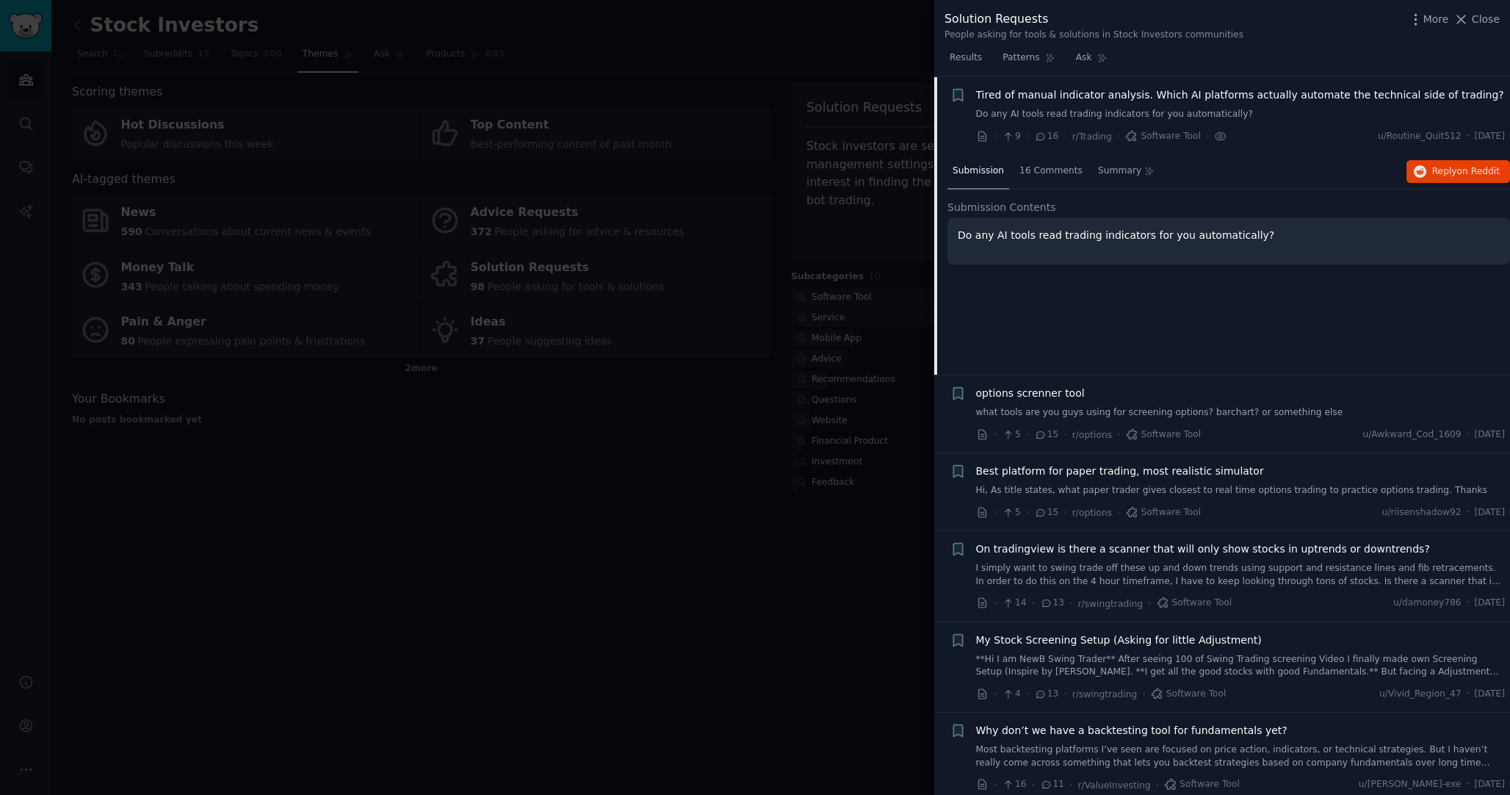
scroll to position [23, 0]
click at [1434, 167] on span "Reply on Reddit" at bounding box center [1466, 171] width 68 height 13
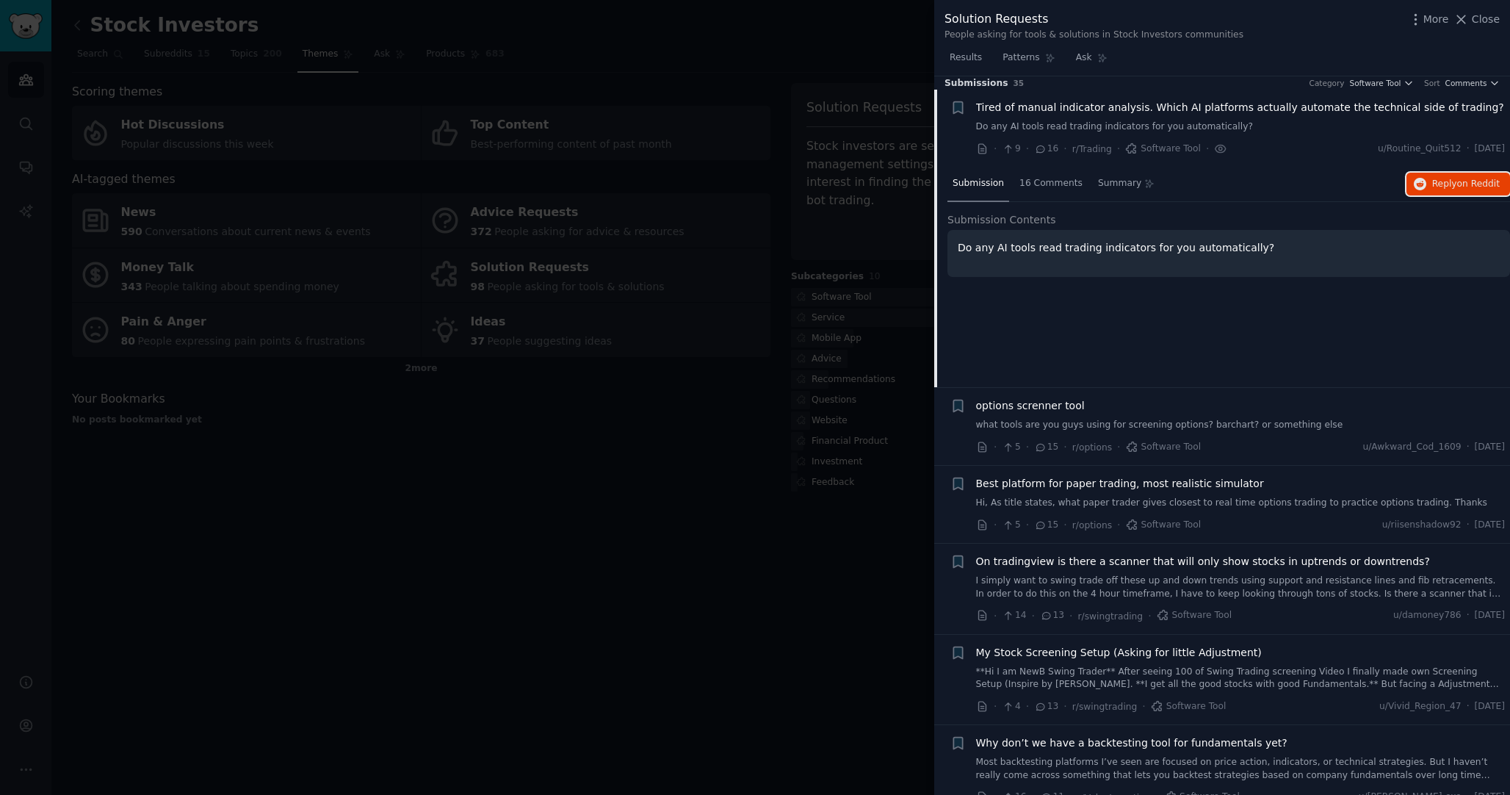
scroll to position [0, 0]
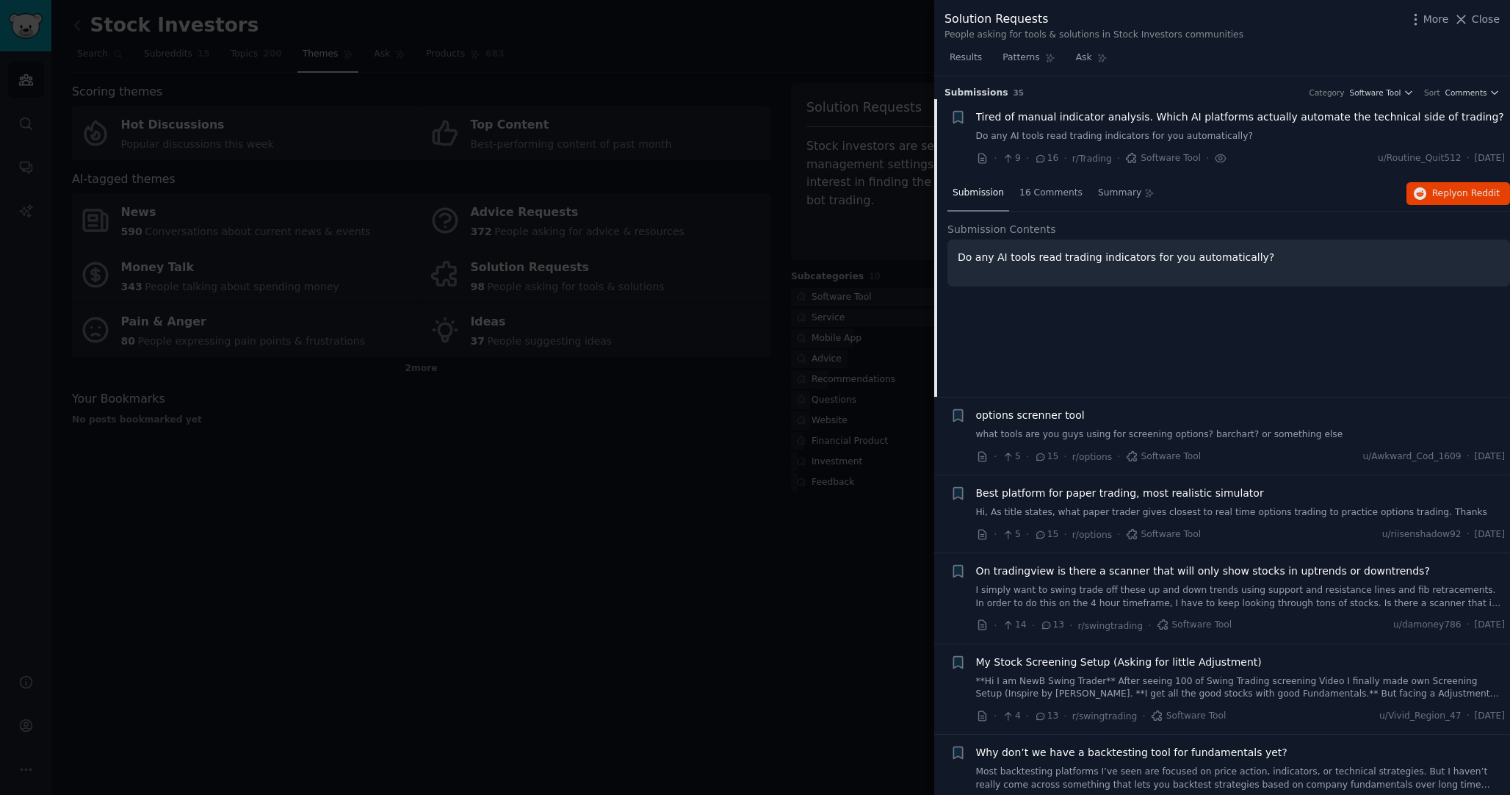
click at [1164, 110] on span "Tired of manual indicator analysis. Which AI platforms actually automate the te…" at bounding box center [1240, 116] width 528 height 15
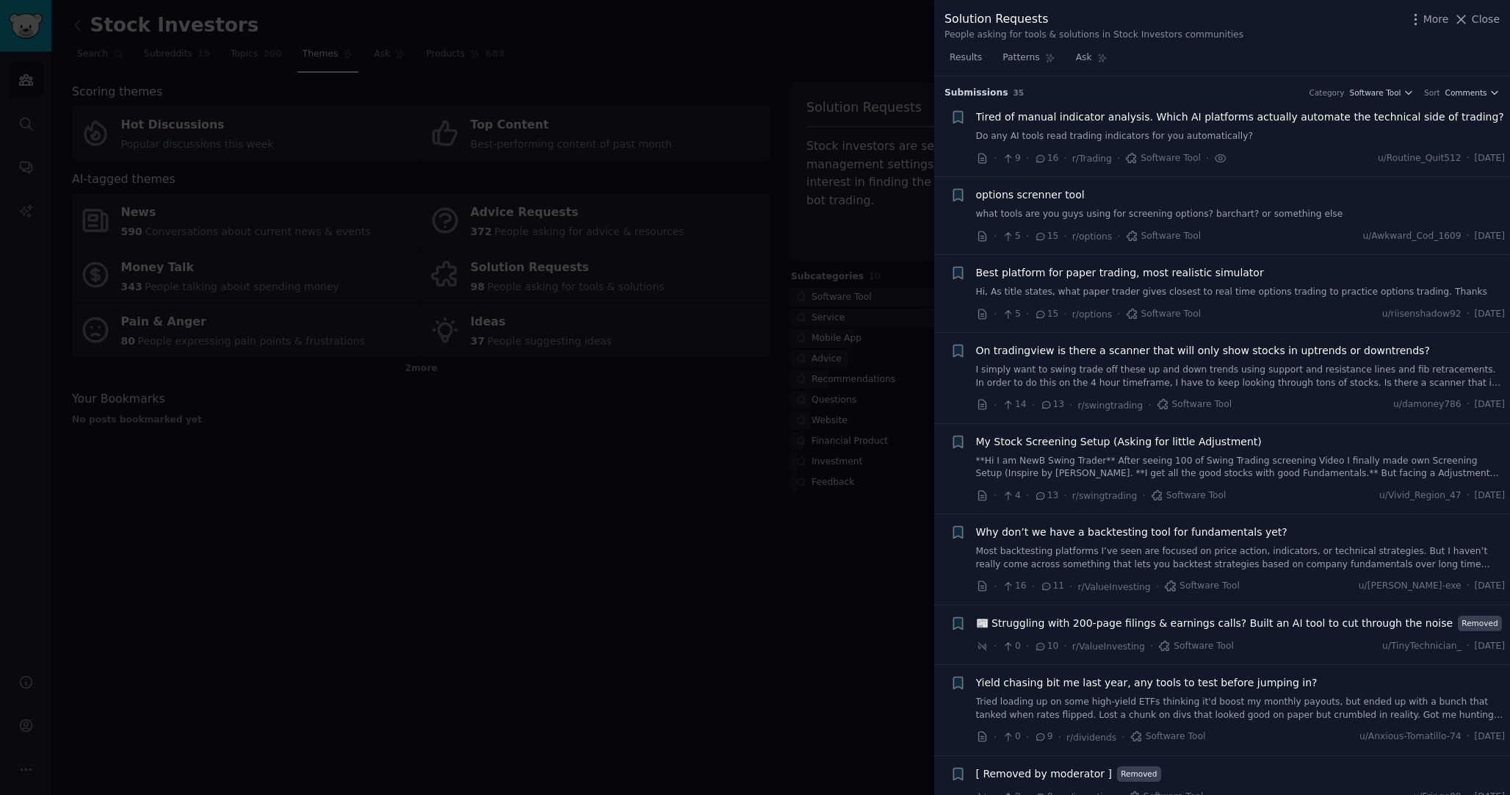
click at [1134, 211] on link "what tools are you guys using for screening options? barchart? or something else" at bounding box center [1240, 214] width 529 height 13
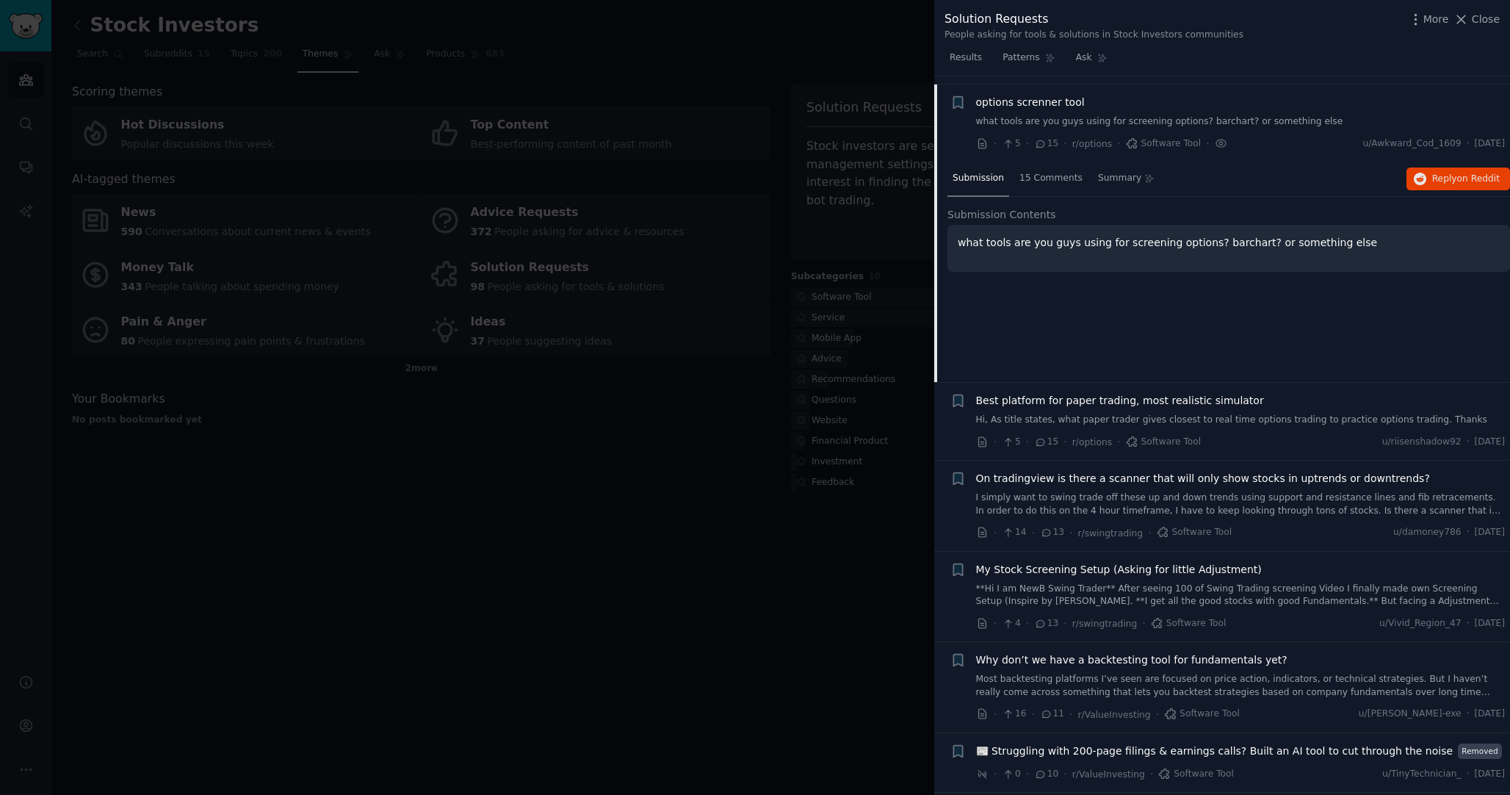
scroll to position [101, 0]
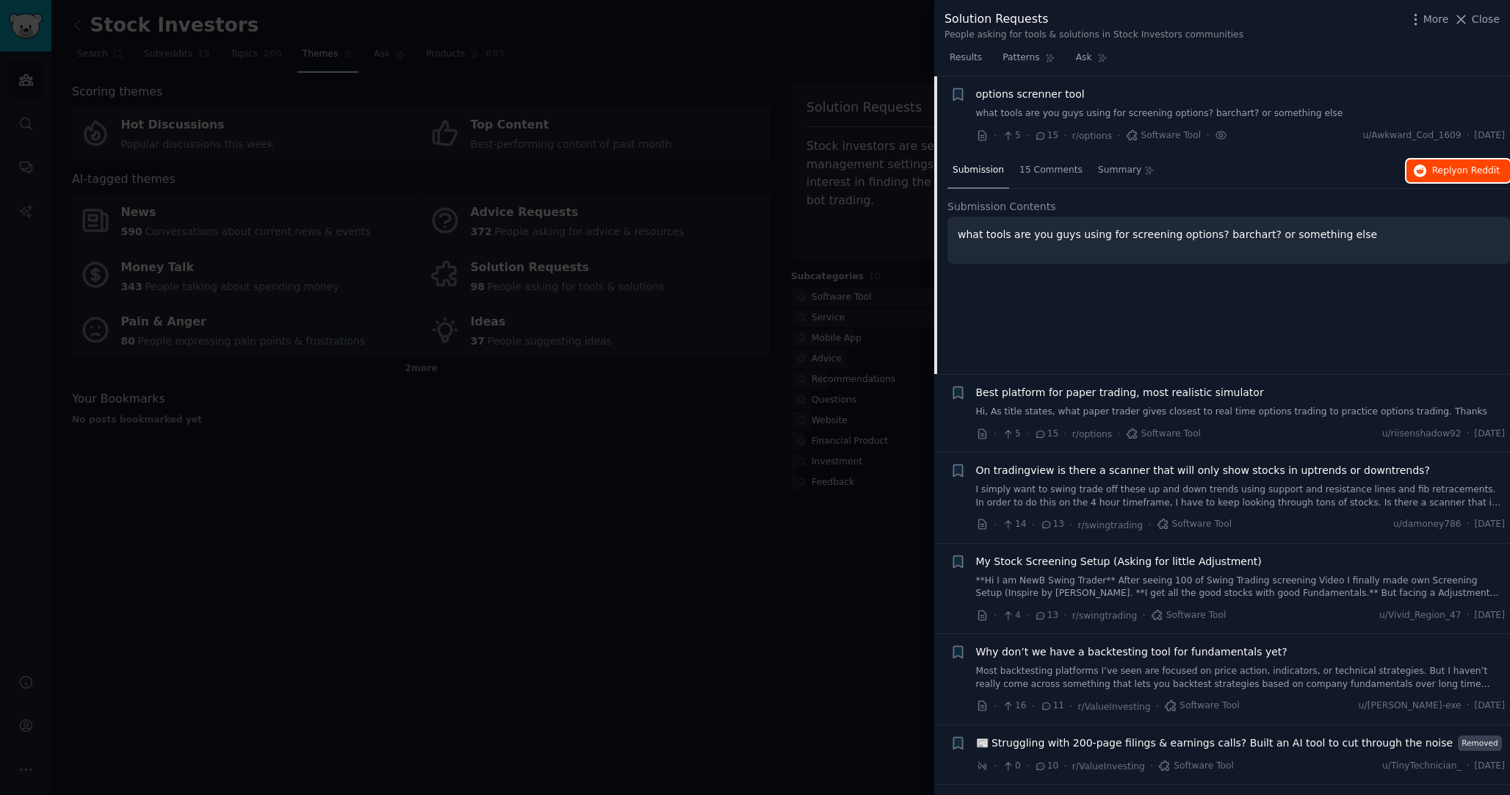
click at [1448, 163] on button "Reply on Reddit" at bounding box center [1458, 171] width 104 height 24
click at [1102, 399] on span "Best platform for paper trading, most realistic simulator" at bounding box center [1120, 392] width 288 height 15
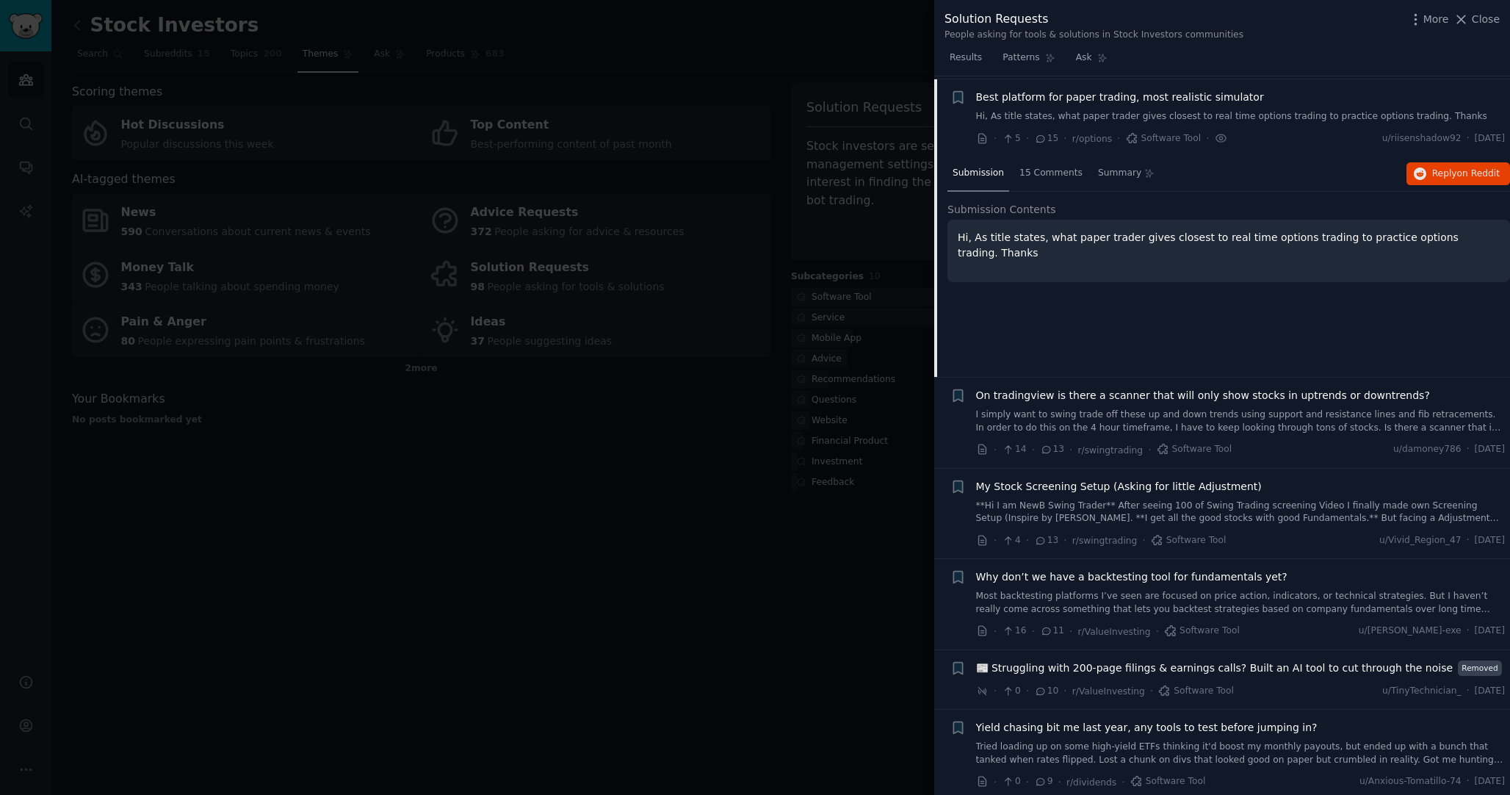
scroll to position [178, 0]
click at [1095, 113] on link "Hi, As title states, what paper trader gives closest to real time options tradi…" at bounding box center [1240, 113] width 529 height 13
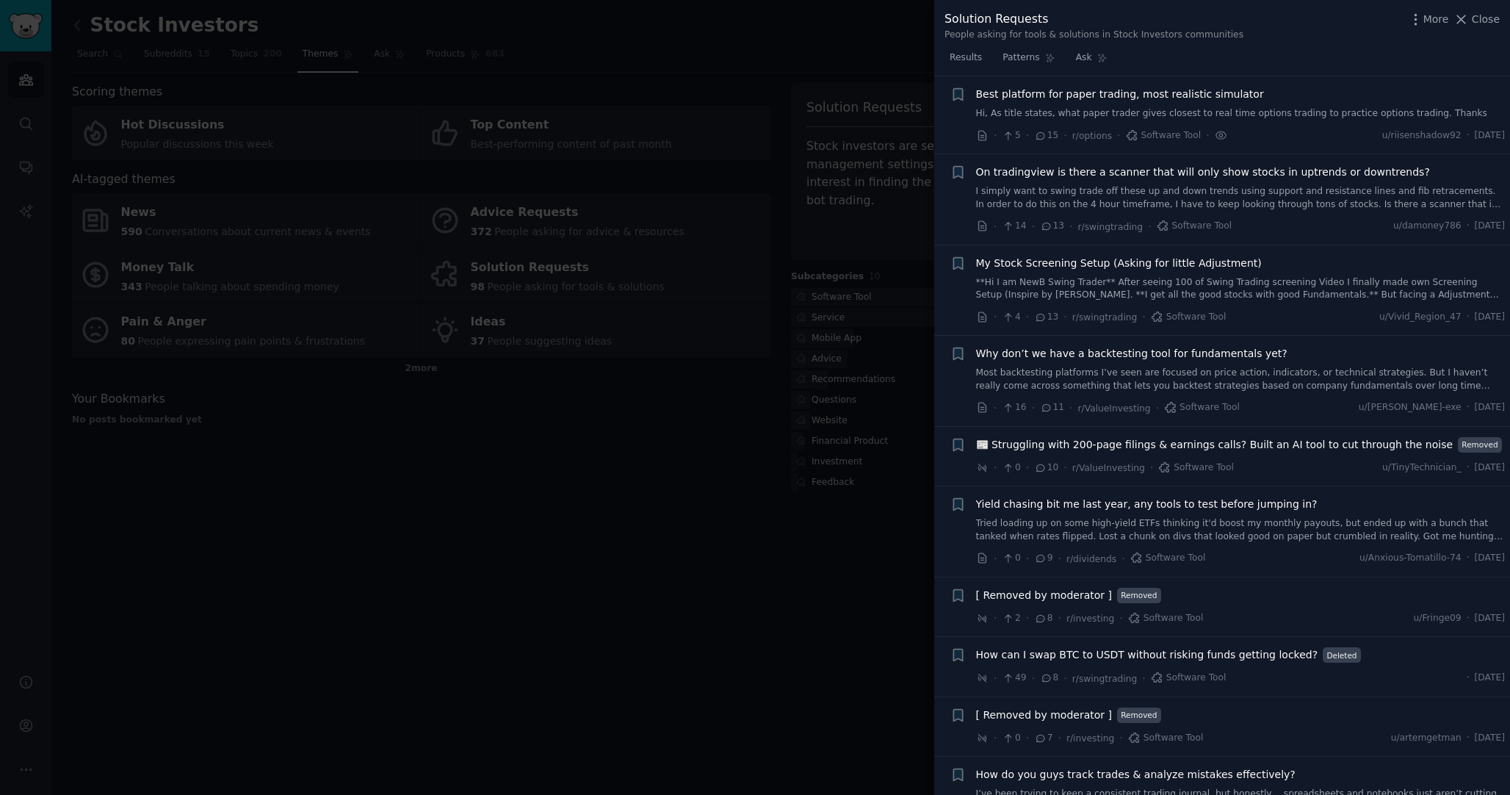
click at [1095, 113] on link "Hi, As title states, what paper trader gives closest to real time options tradi…" at bounding box center [1240, 113] width 529 height 13
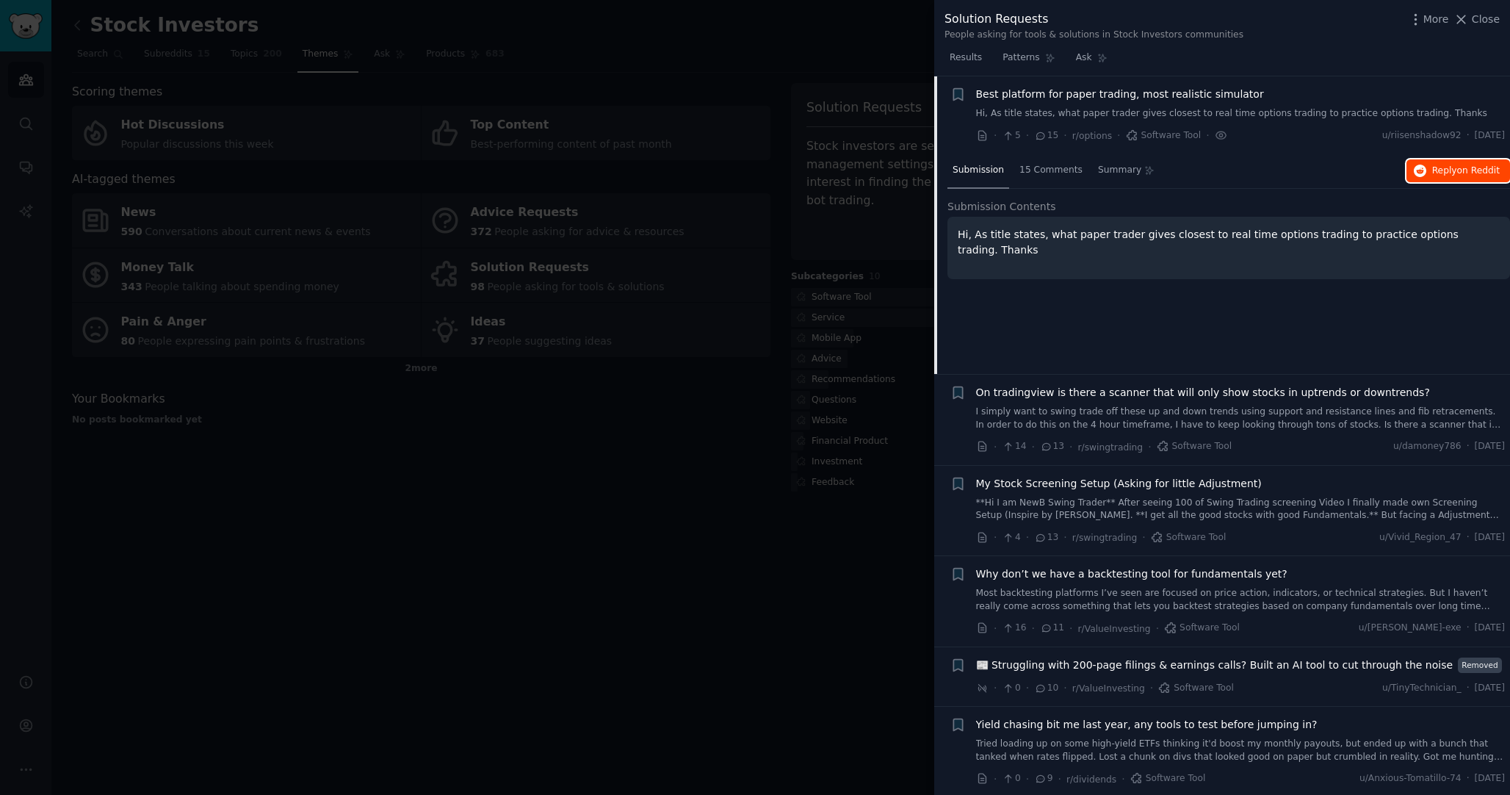
click at [1483, 167] on span "on Reddit" at bounding box center [1478, 170] width 43 height 10
click at [1131, 394] on span "On tradingview is there a scanner that will only show stocks in uptrends or dow…" at bounding box center [1203, 392] width 454 height 15
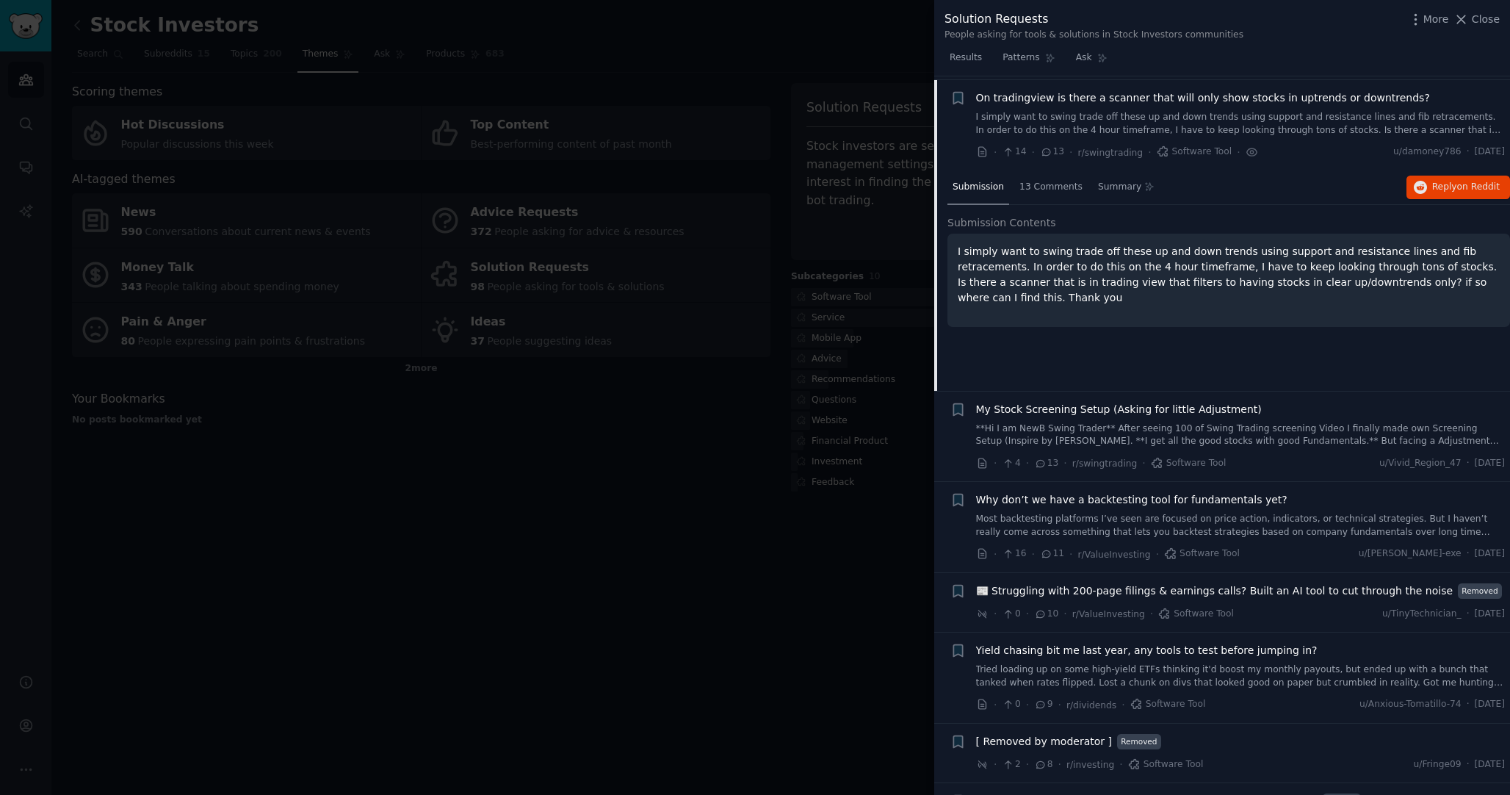
scroll to position [256, 0]
click at [1432, 184] on span "Reply on Reddit" at bounding box center [1466, 183] width 68 height 13
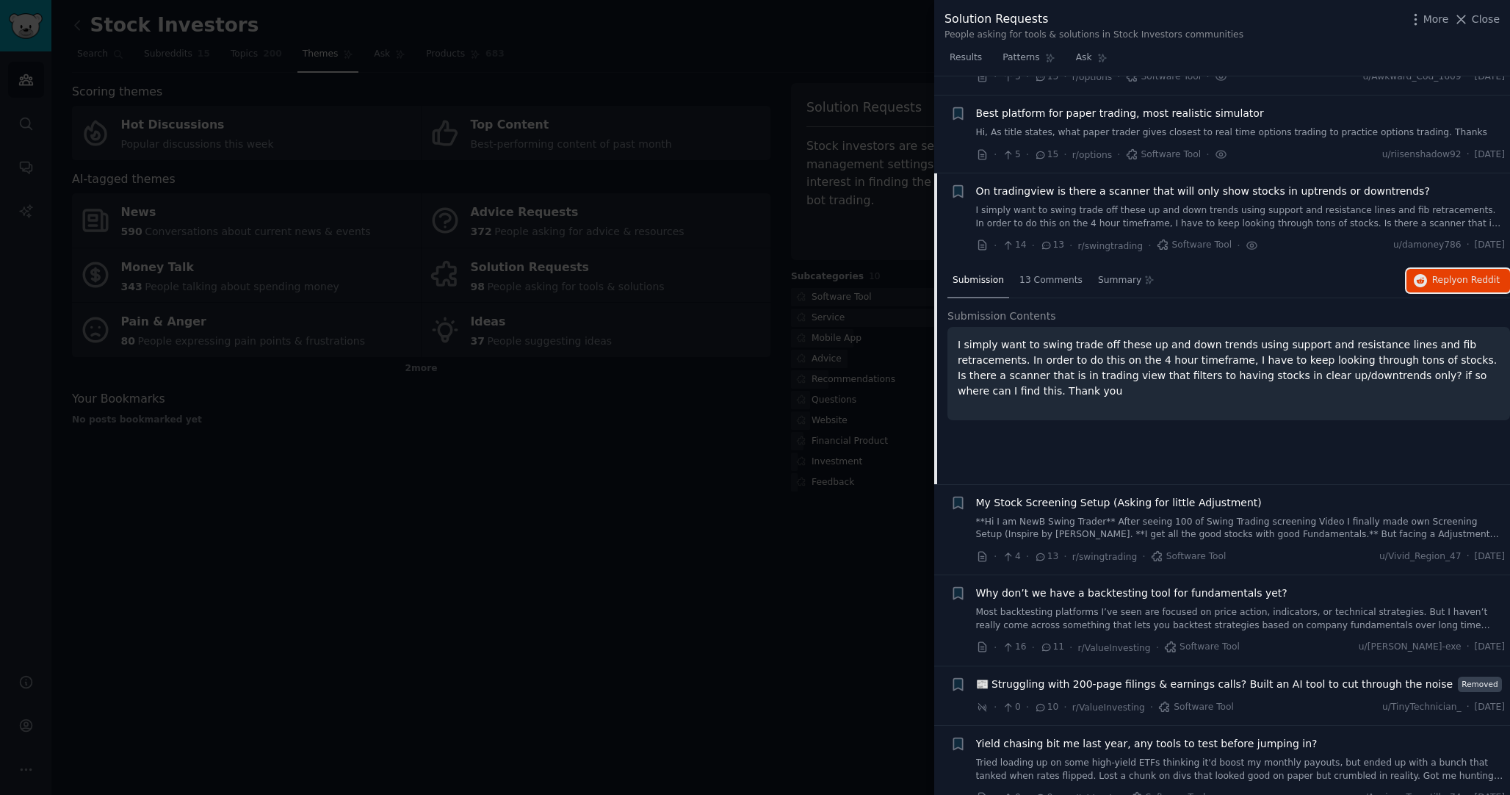
scroll to position [158, 0]
click at [1149, 517] on link "**Hi I am NewB Swing Trader** After seeing 100 of Swing Trading screening Video…" at bounding box center [1240, 530] width 529 height 26
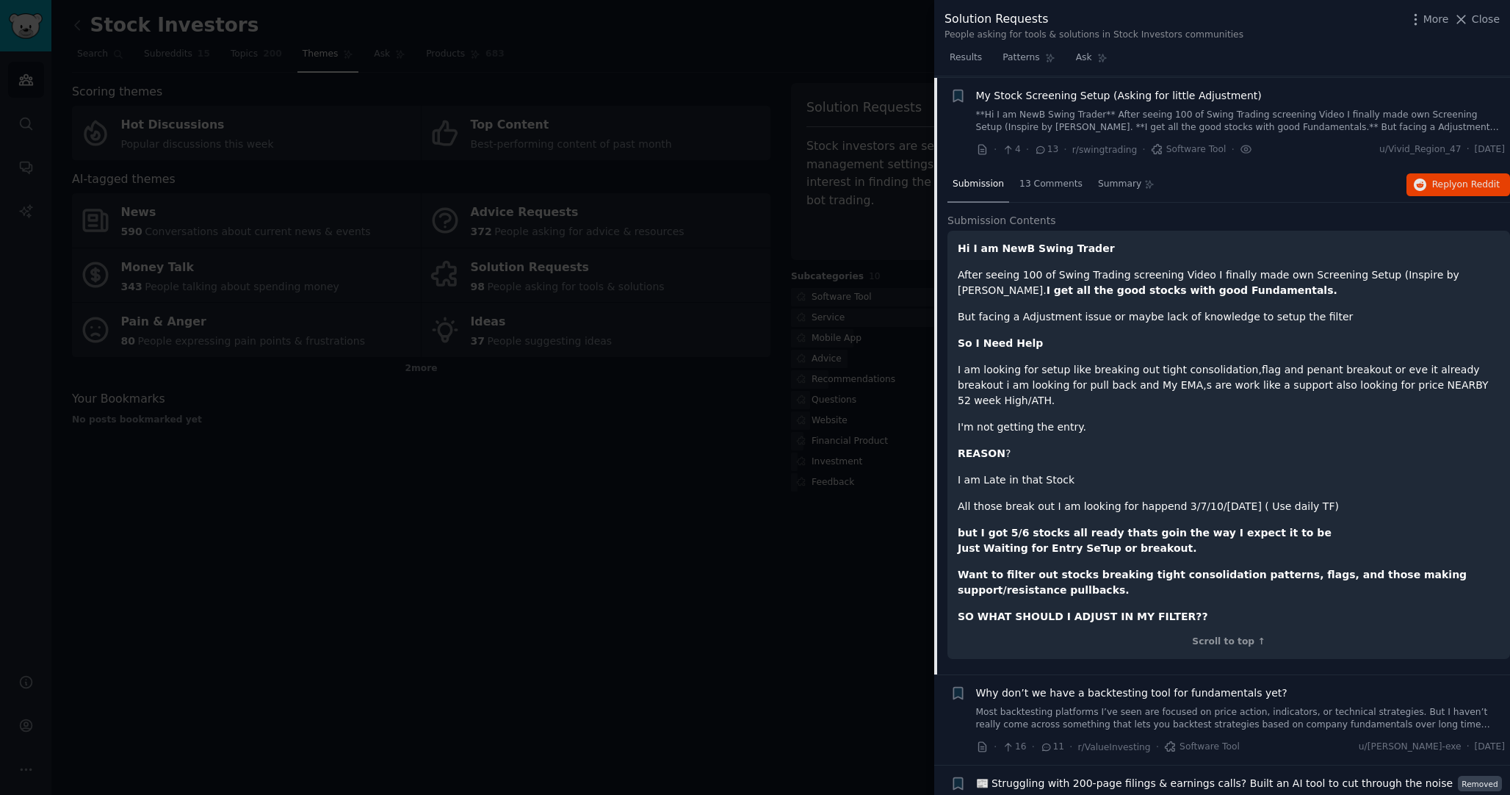
scroll to position [347, 0]
click at [1442, 184] on span "Reply on Reddit" at bounding box center [1466, 183] width 68 height 13
